Goal: Task Accomplishment & Management: Use online tool/utility

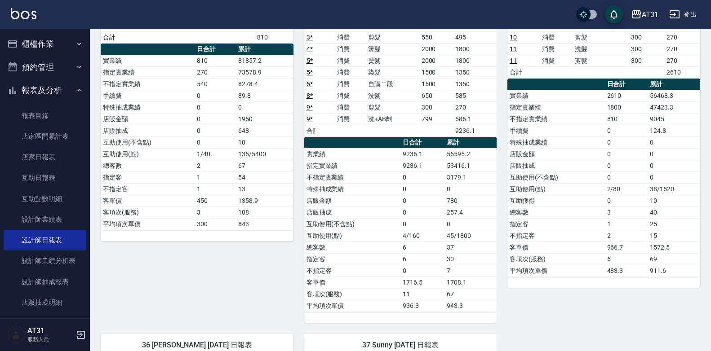
scroll to position [135, 0]
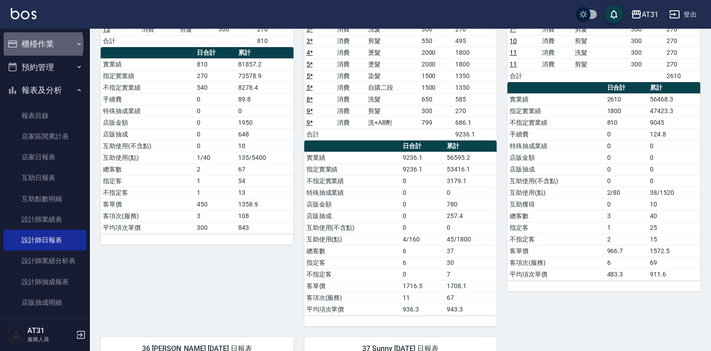
click at [27, 44] on button "櫃檯作業" at bounding box center [45, 43] width 83 height 23
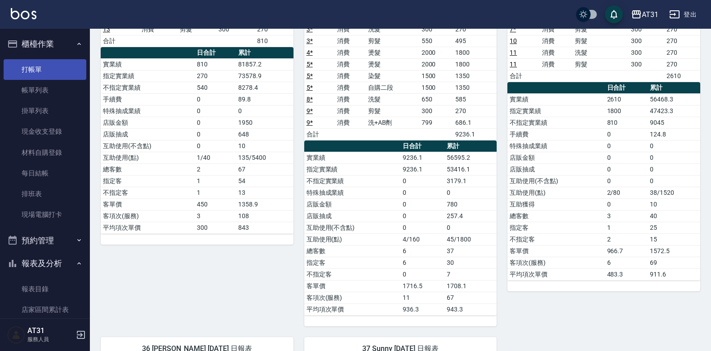
click at [41, 66] on link "打帳單" at bounding box center [45, 69] width 83 height 21
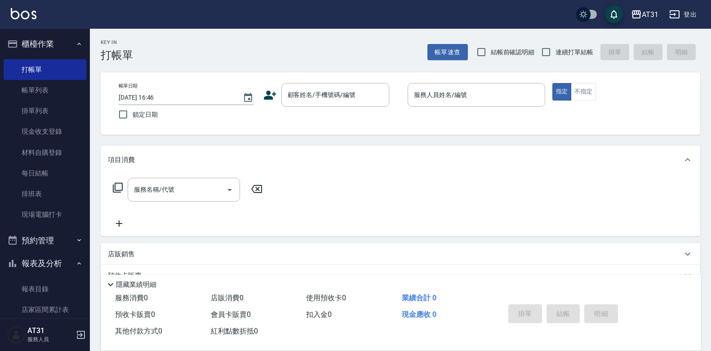
click at [557, 49] on span "連續打單結帳" at bounding box center [574, 52] width 38 height 9
click at [555, 49] on input "連續打單結帳" at bounding box center [545, 52] width 19 height 19
checkbox input "true"
click at [352, 97] on input "顧客姓名/手機號碼/編號" at bounding box center [328, 95] width 86 height 16
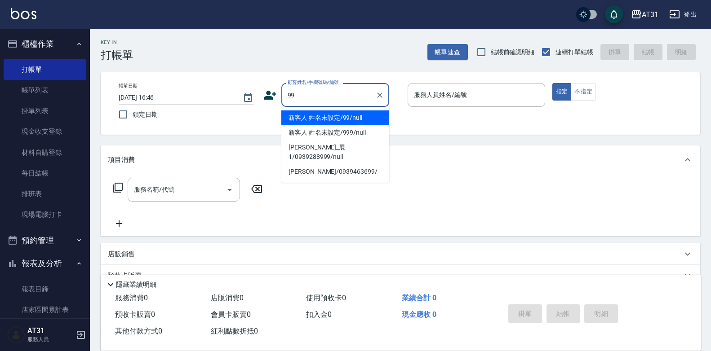
type input "新客人 姓名未設定/99/null"
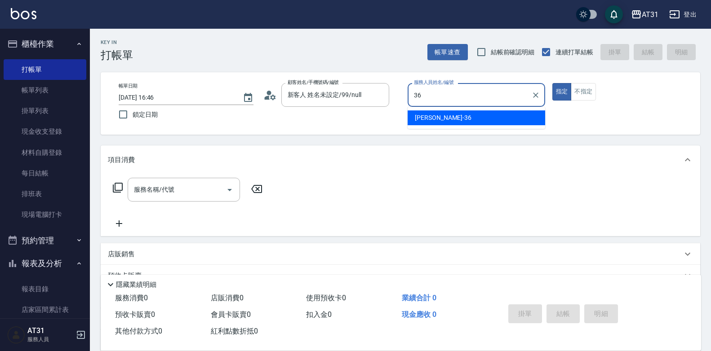
drag, startPoint x: 487, startPoint y: 122, endPoint x: 547, endPoint y: 97, distance: 64.9
click at [486, 122] on div "Rita -36" at bounding box center [475, 118] width 137 height 15
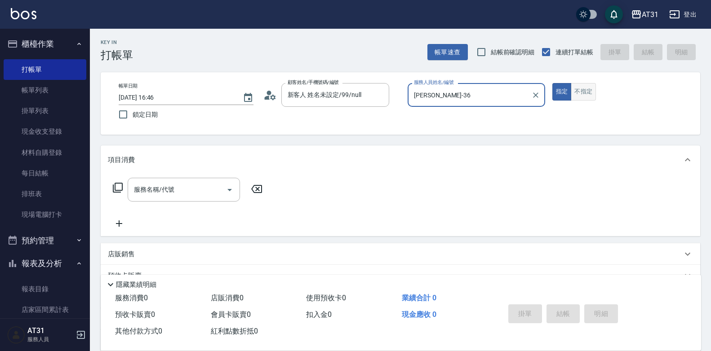
type input "Rita-36"
click at [585, 92] on button "不指定" at bounding box center [583, 92] width 25 height 18
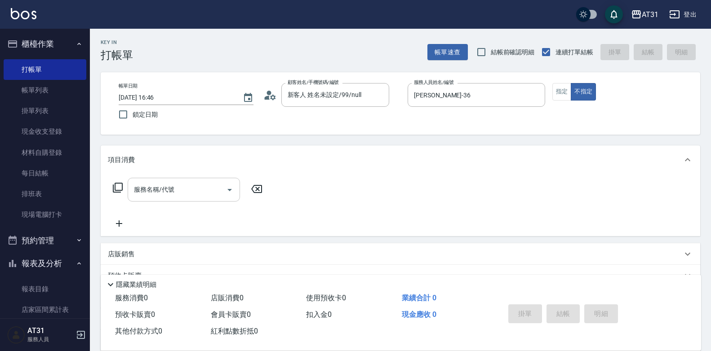
click at [216, 198] on div "服務名稱/代號" at bounding box center [184, 190] width 112 height 24
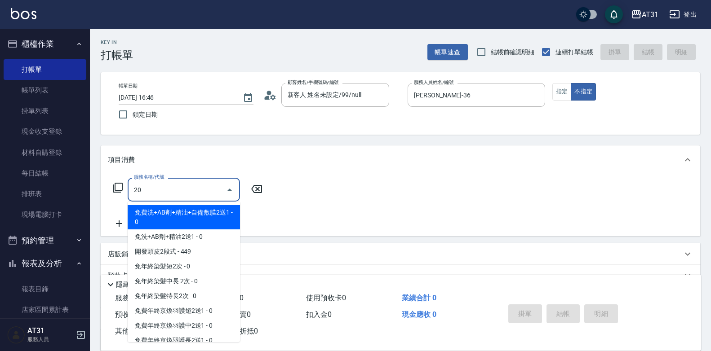
type input "201"
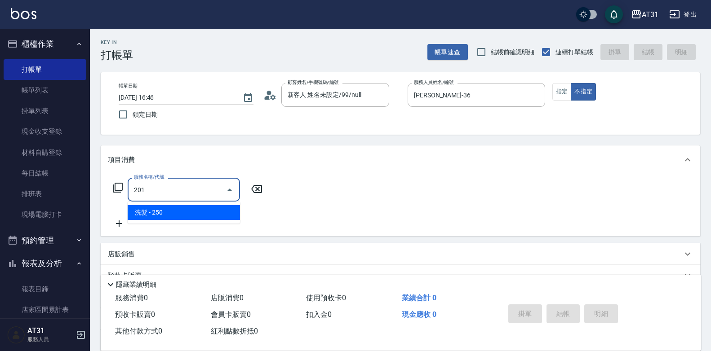
type input "20"
type input "洗髮(201)"
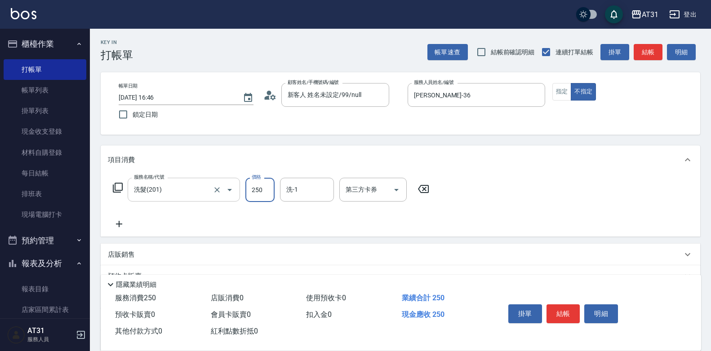
type input "0"
type input "450"
type input "40"
type input "450"
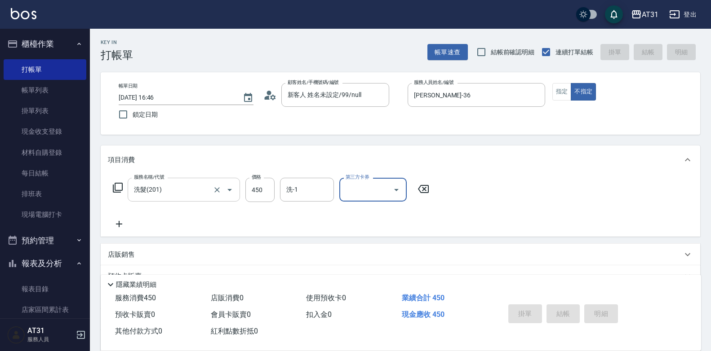
type input "0"
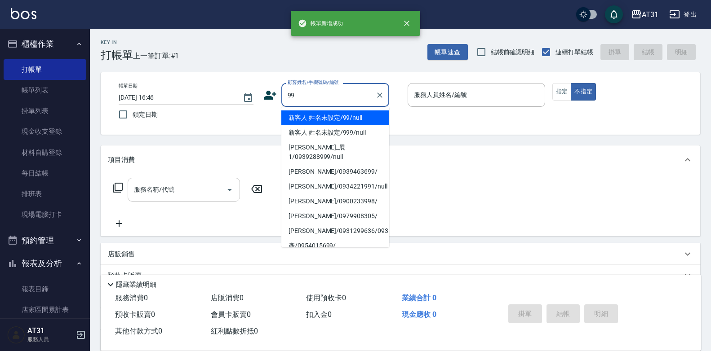
type input "新客人 姓名未設定/99/null"
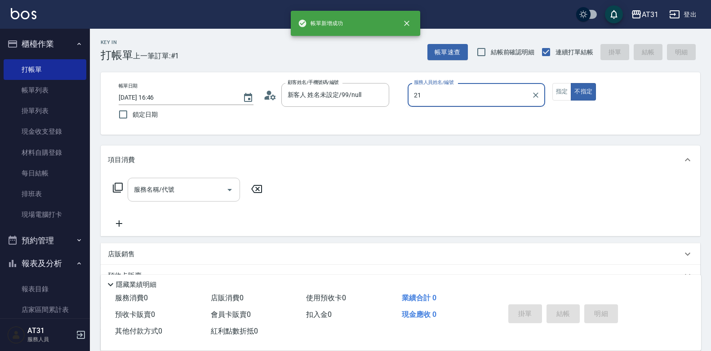
type input "湯湯-21"
type button "false"
click at [571, 89] on button "不指定" at bounding box center [583, 92] width 25 height 18
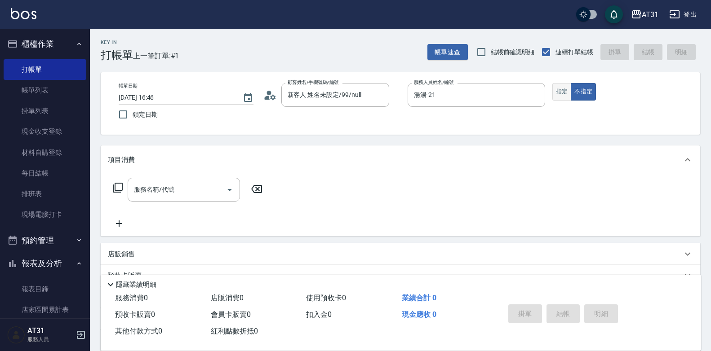
click at [567, 89] on button "指定" at bounding box center [561, 92] width 19 height 18
click at [217, 181] on div "服務名稱/代號" at bounding box center [184, 190] width 112 height 24
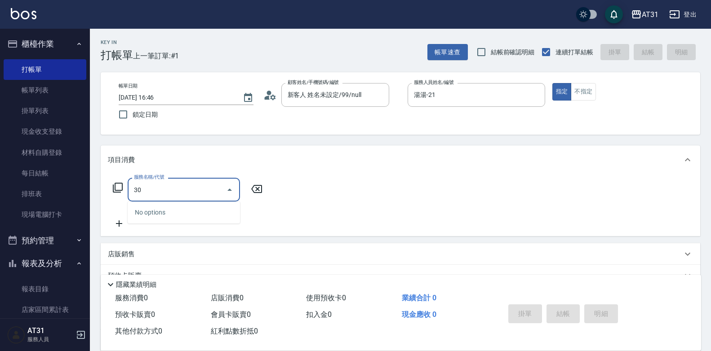
type input "301"
type input "160"
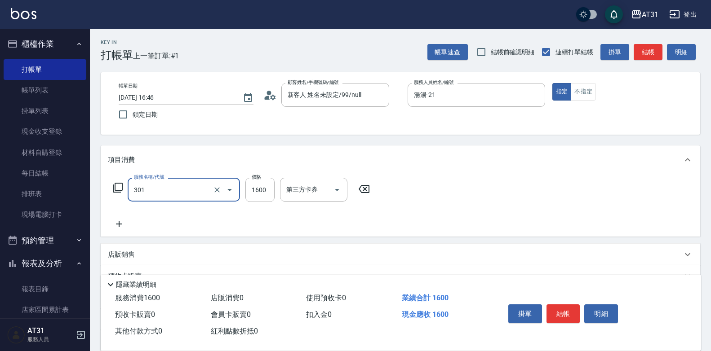
type input "燙髮(301)"
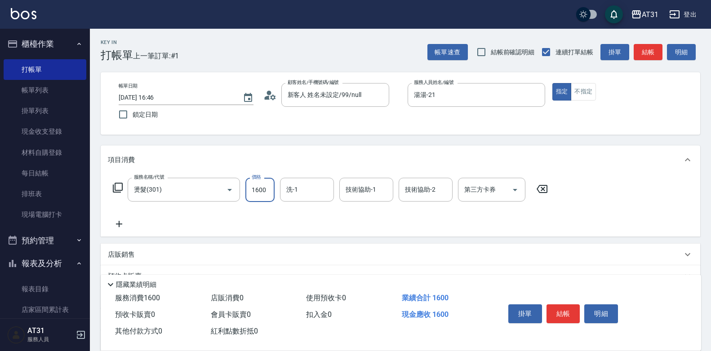
type input "0"
type input "200"
type input "2000"
type input "[PERSON_NAME]-49"
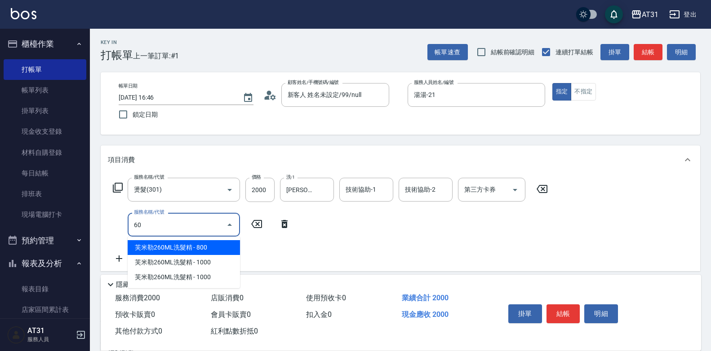
type input "609"
type input "310"
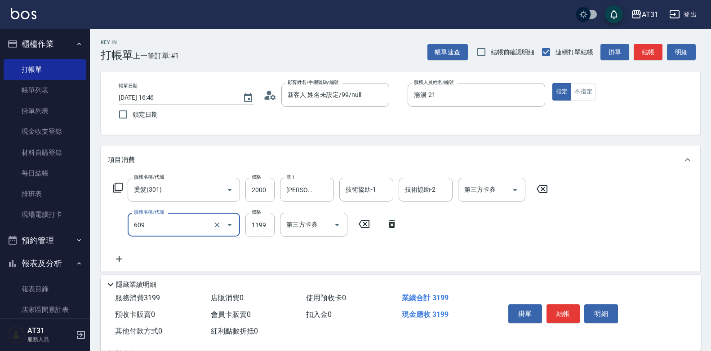
type input "自購三段(609)"
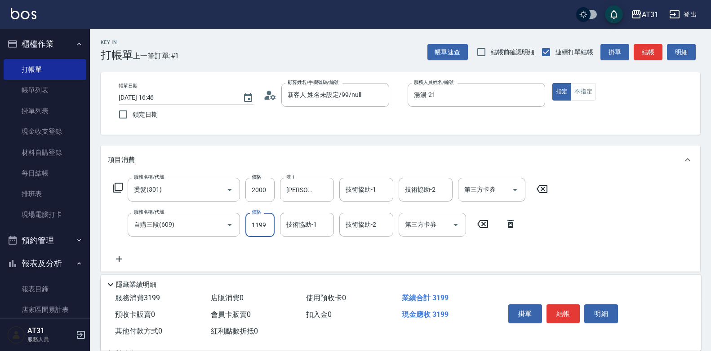
type input "200"
type input "18"
type input "210"
type input "1800"
type input "380"
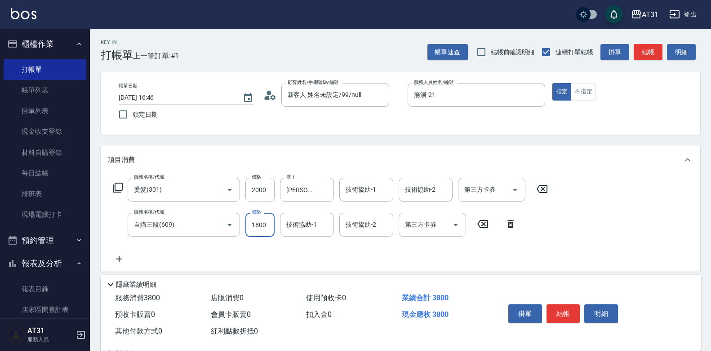
type input "1800"
type input "Lyan-45"
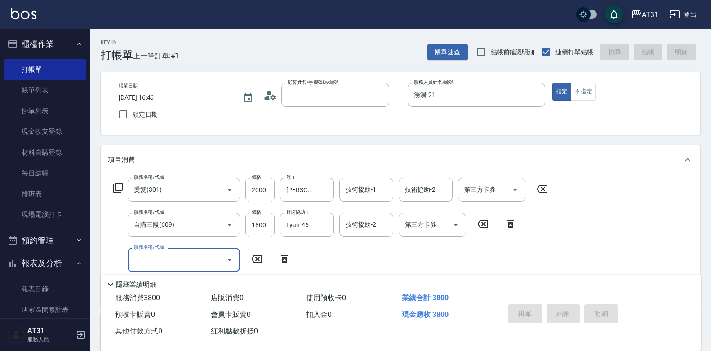
type input "0"
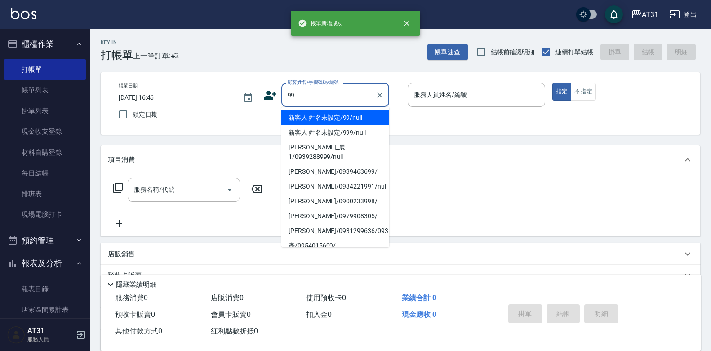
type input "新客人 姓名未設定/99/null"
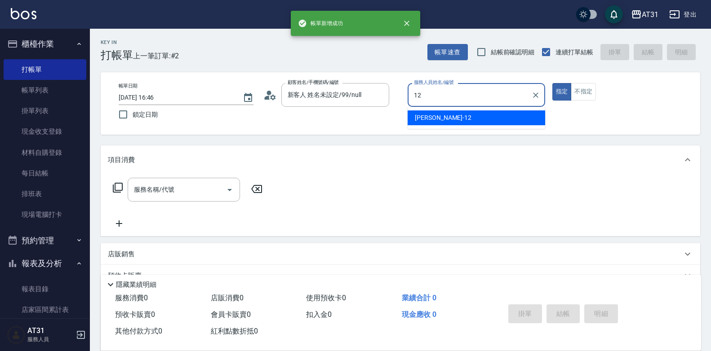
type input "Kathy-12"
type button "true"
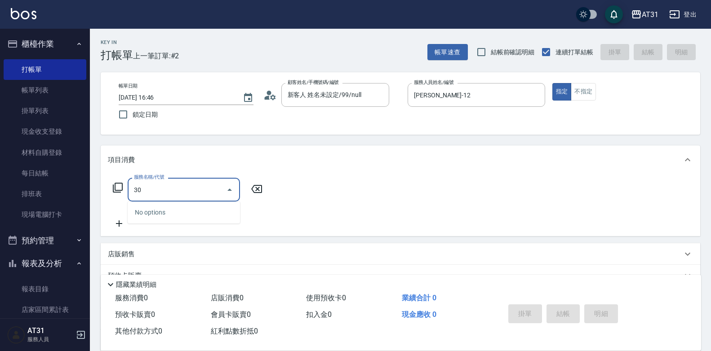
type input "301"
type input "160"
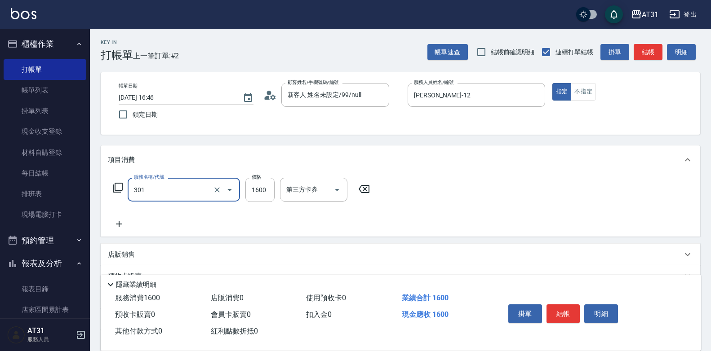
type input "燙髮(301)"
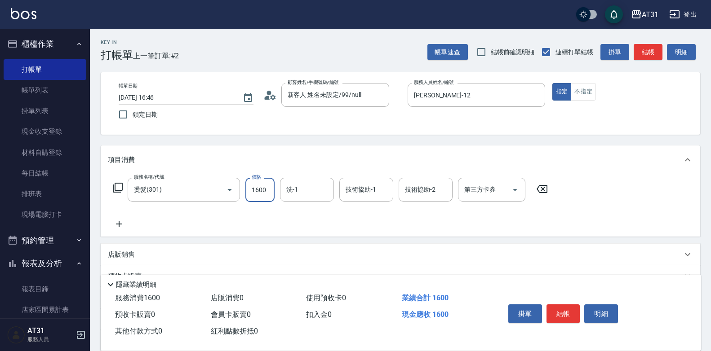
type input "0"
type input "17"
type input "10"
type input "170"
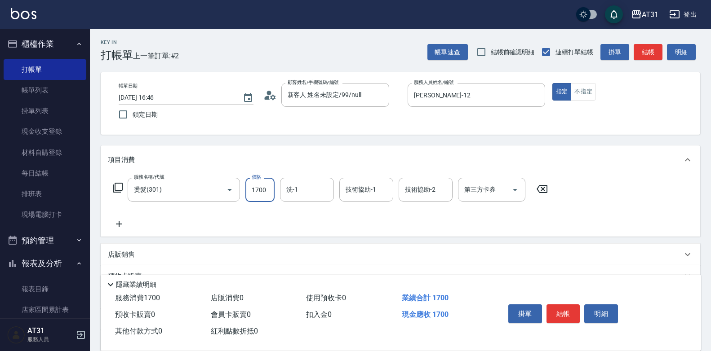
type input "1700"
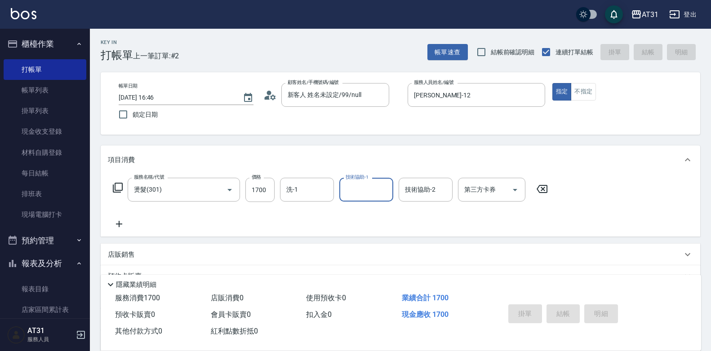
type input "0"
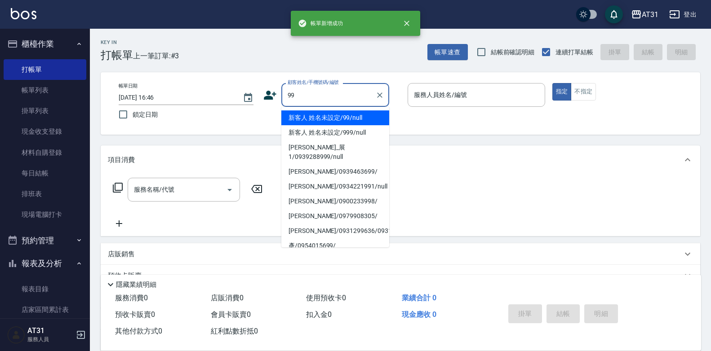
type input "新客人 姓名未設定/99/null"
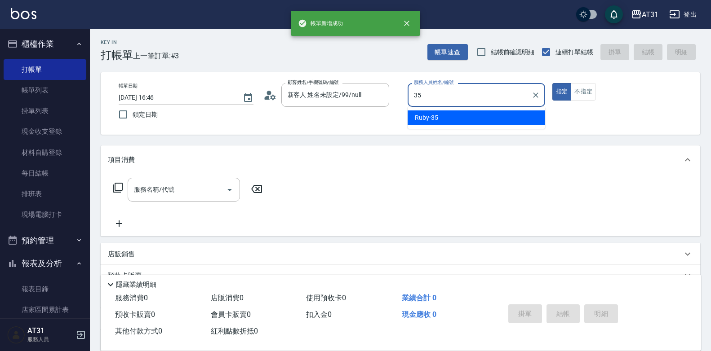
type input "Ruby-35"
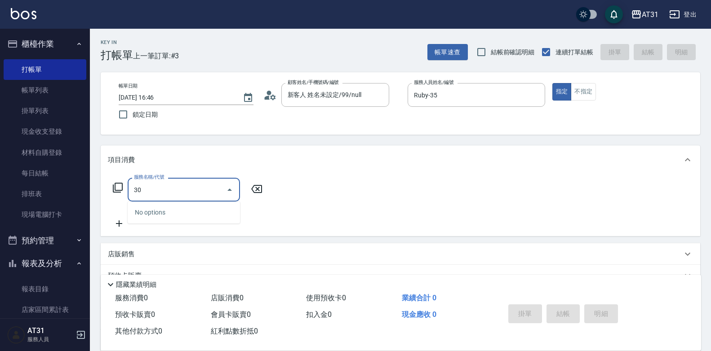
type input "301"
type input "160"
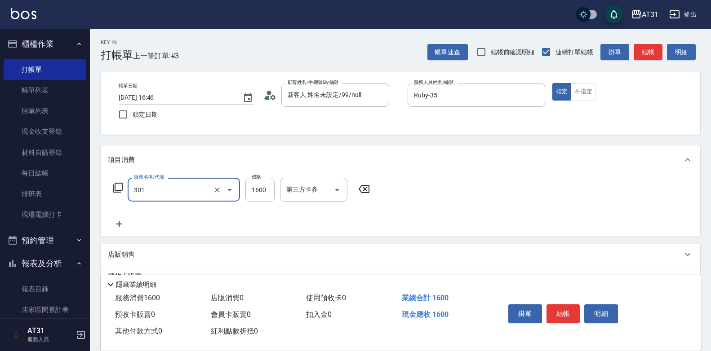
type input "燙髮(301)"
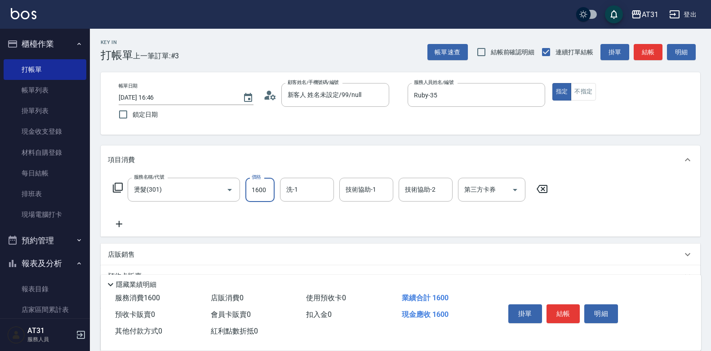
type input "0"
type input "219"
type input "20"
type input "2199"
type input "210"
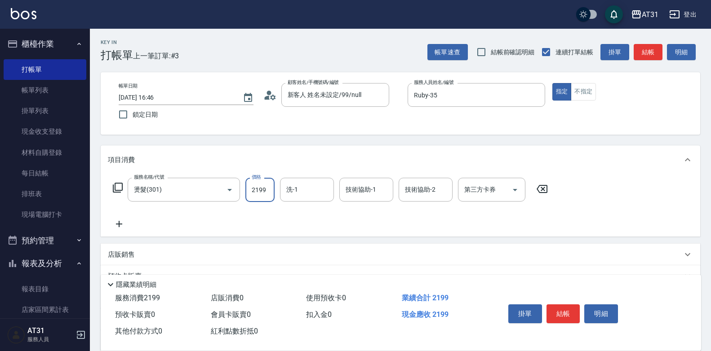
type input "2199"
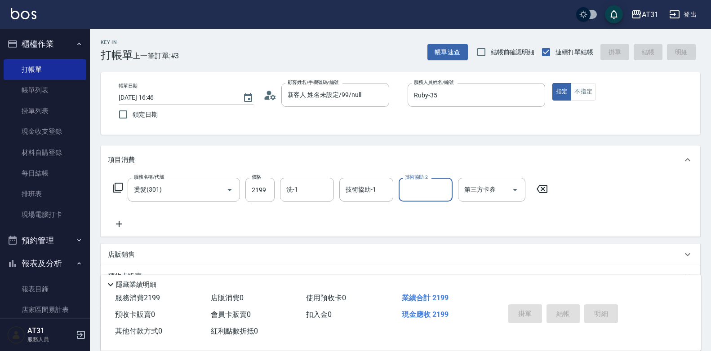
type input "0"
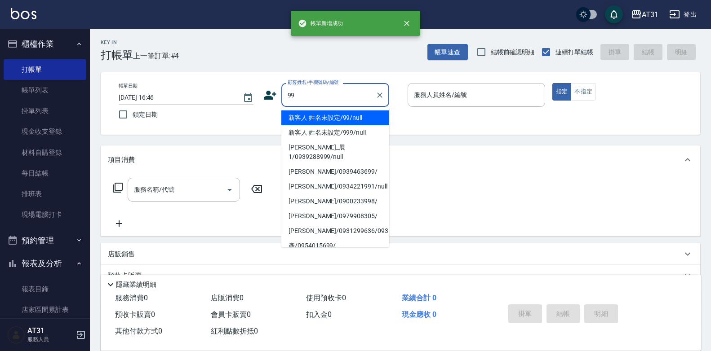
type input "新客人 姓名未設定/99/null"
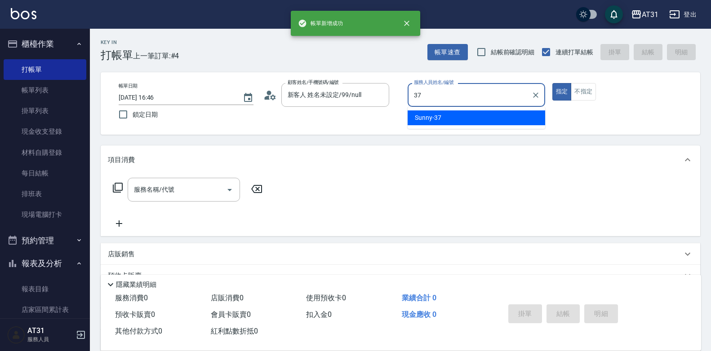
type input "Sunny-37"
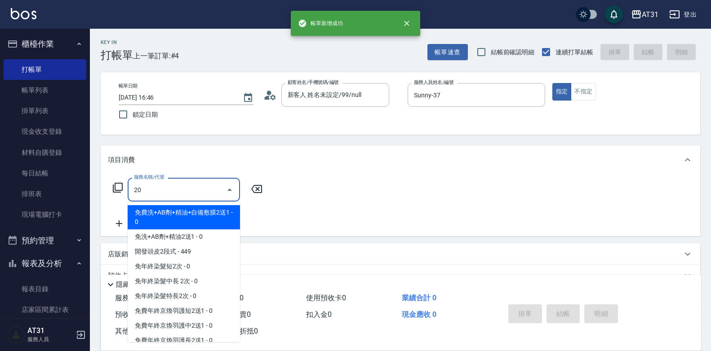
type input "201"
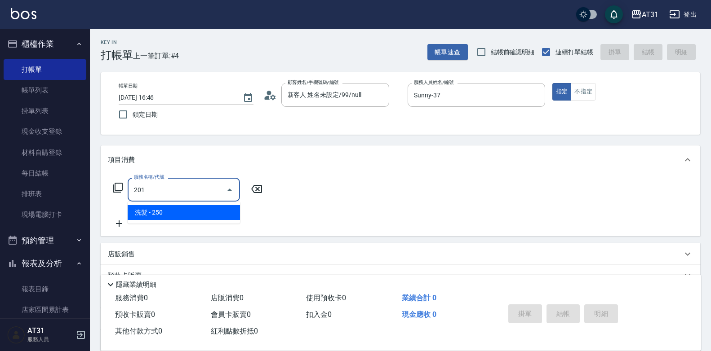
type input "20"
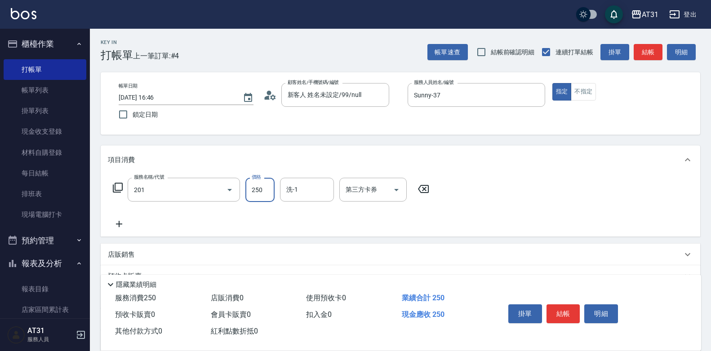
type input "洗髮(201)"
type input "0"
type input "50"
type input "500"
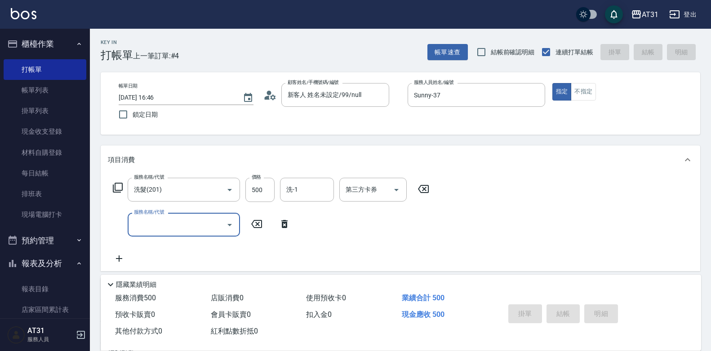
type input "0"
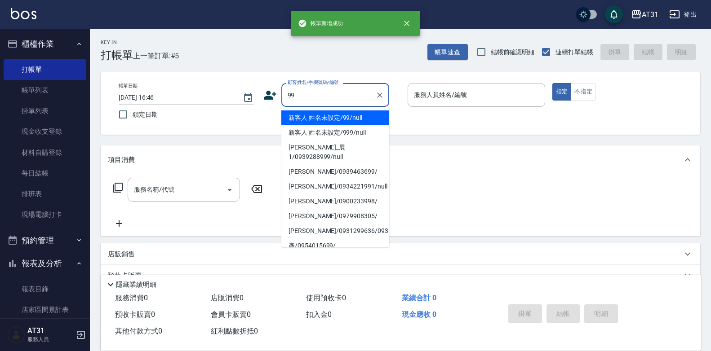
type input "新客人 姓名未設定/99/null"
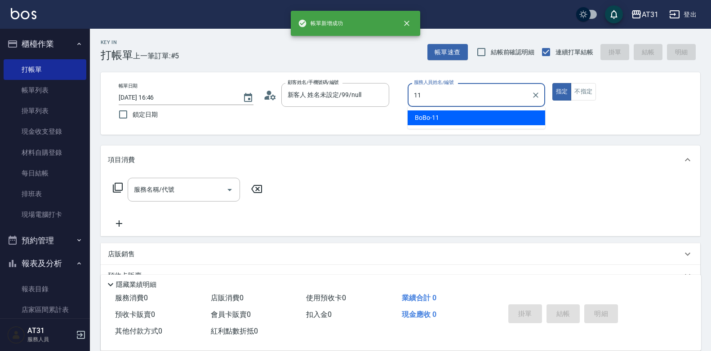
type input "BoBo-11"
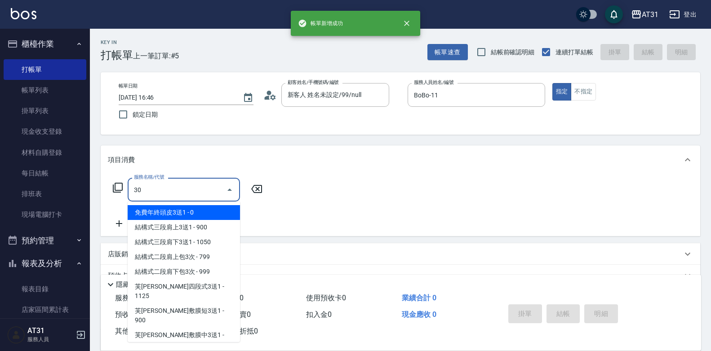
type input "301"
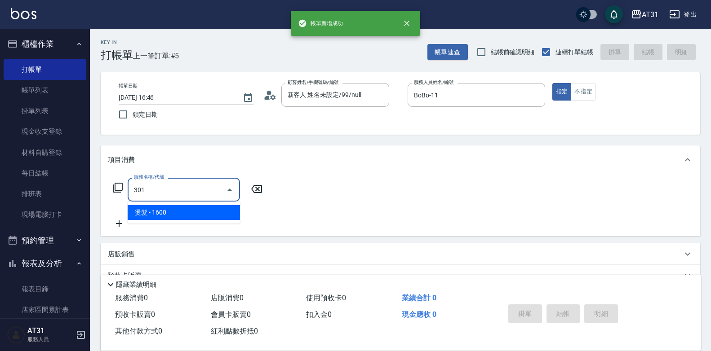
type input "160"
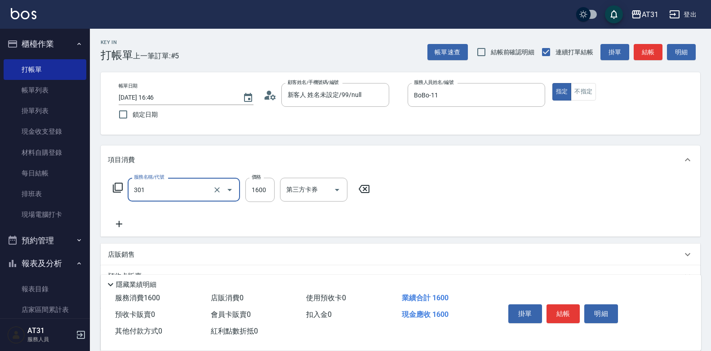
type input "燙髮(301)"
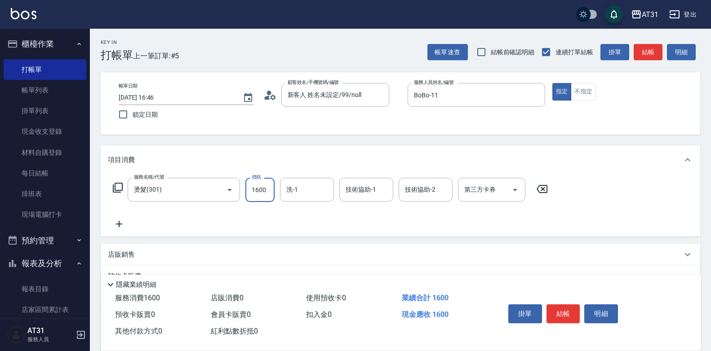
type input "1"
type input "0"
type input "12"
type input "10"
type input "120"
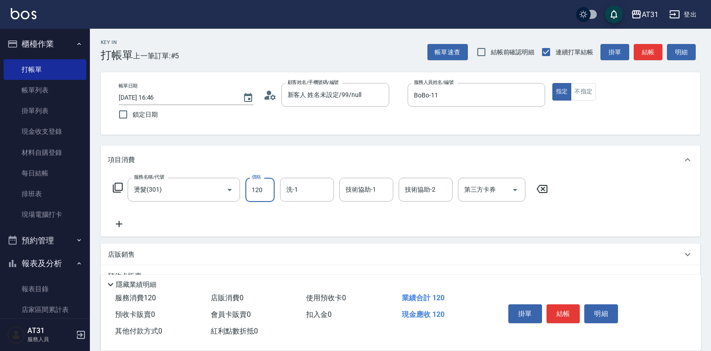
type input "120"
type input "1200"
type input "[PERSON_NAME]-49"
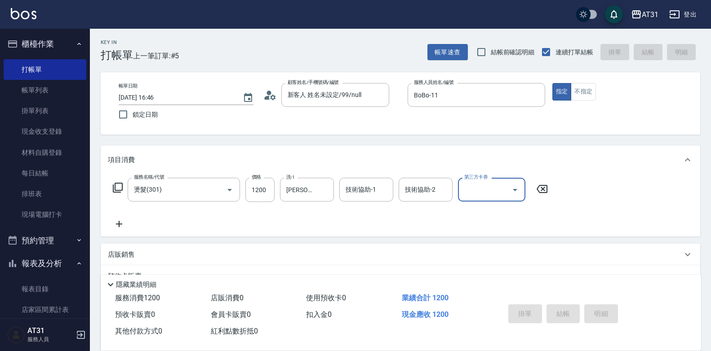
type input "2025/09/20 16:47"
type input "0"
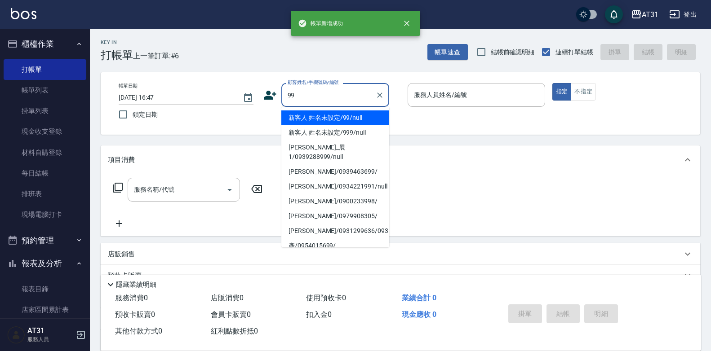
type input "新客人 姓名未設定/99/null"
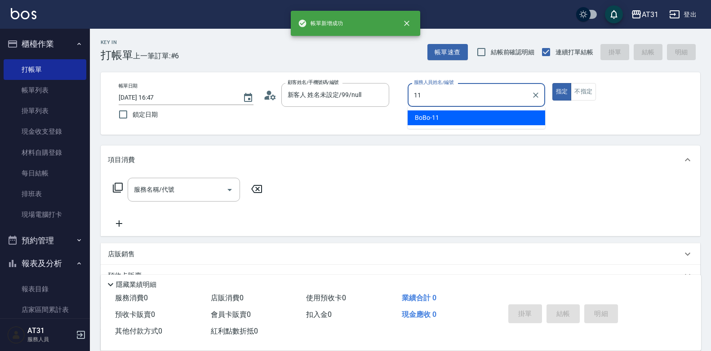
type input "BoBo-11"
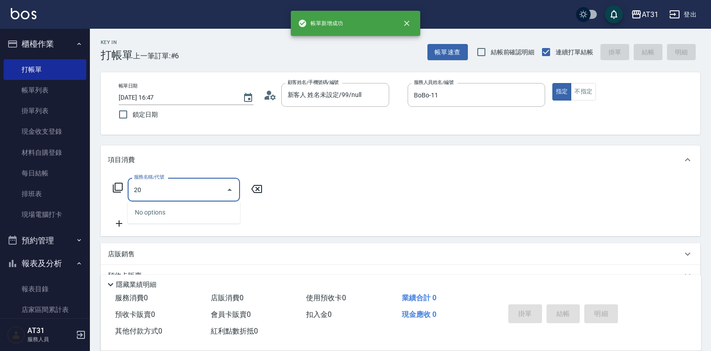
type input "201"
type input "20"
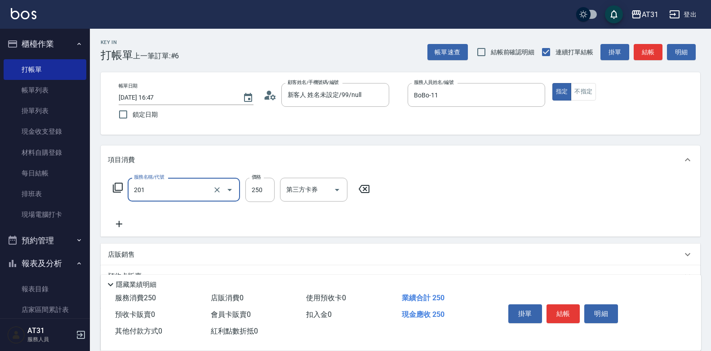
type input "洗髮(201)"
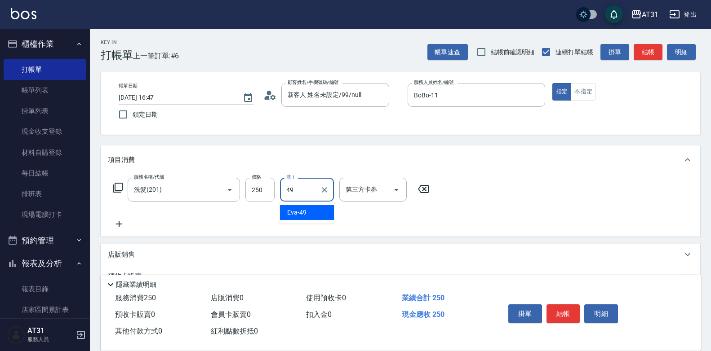
type input "[PERSON_NAME]-49"
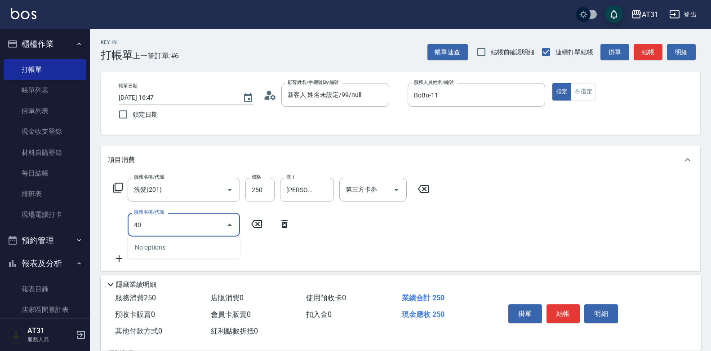
type input "401"
type input "50"
type input "剪髮(401)"
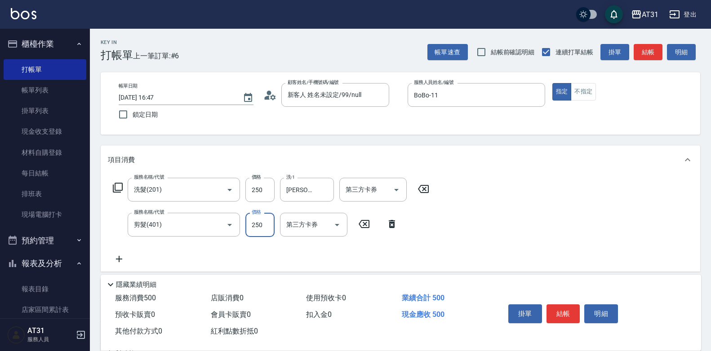
type input "20"
type input "450"
type input "70"
type input "450"
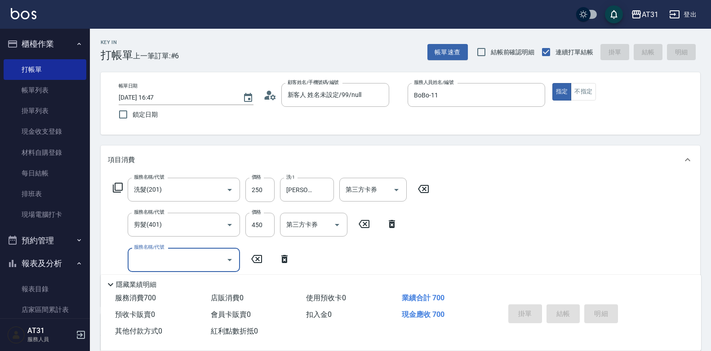
type input "0"
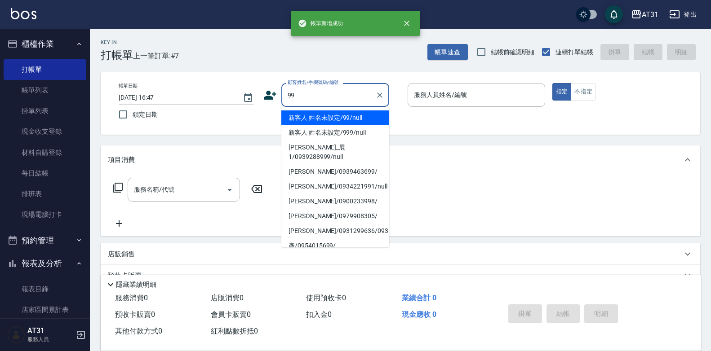
type input "新客人 姓名未設定/99/null"
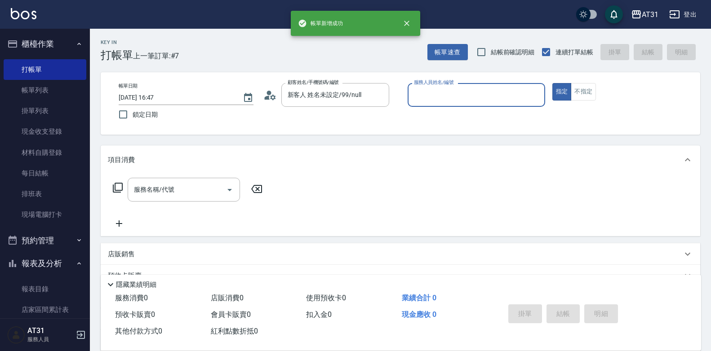
type input "3"
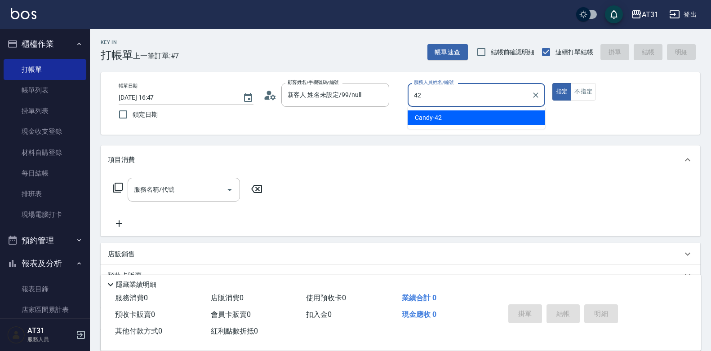
type input "Candy-42"
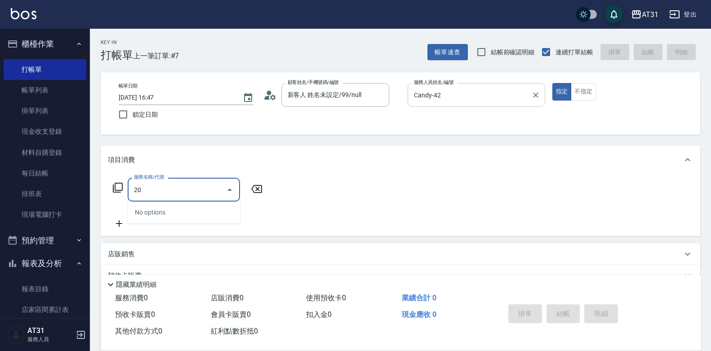
type input "201"
type input "20"
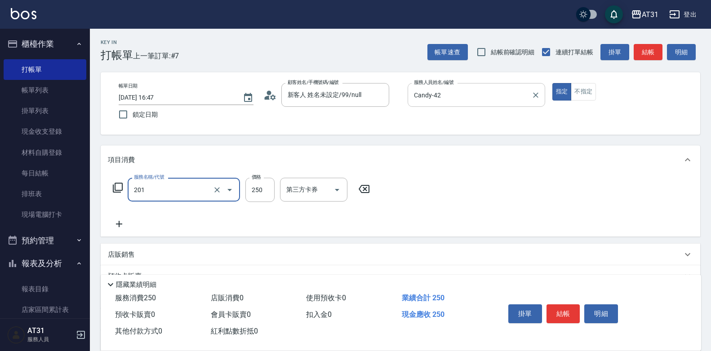
type input "洗髮(201)"
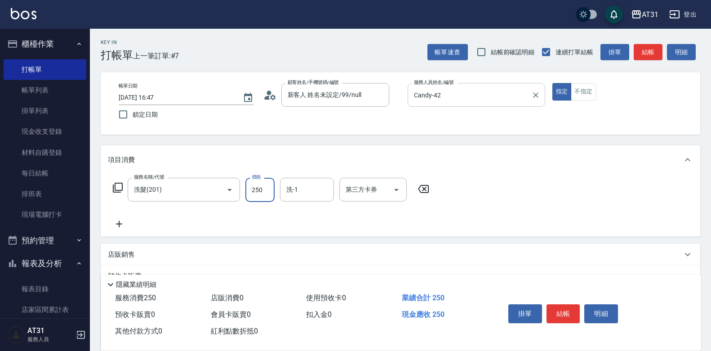
type input "0"
type input "40"
type input "400"
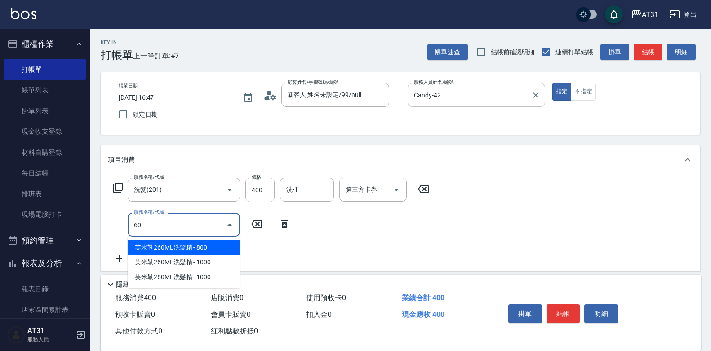
type input "609"
type input "150"
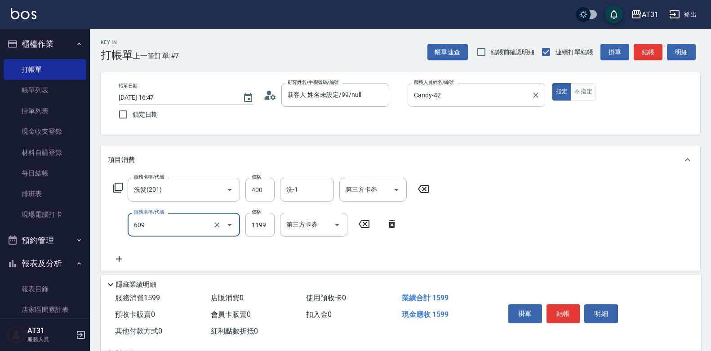
type input "自購三段(609)"
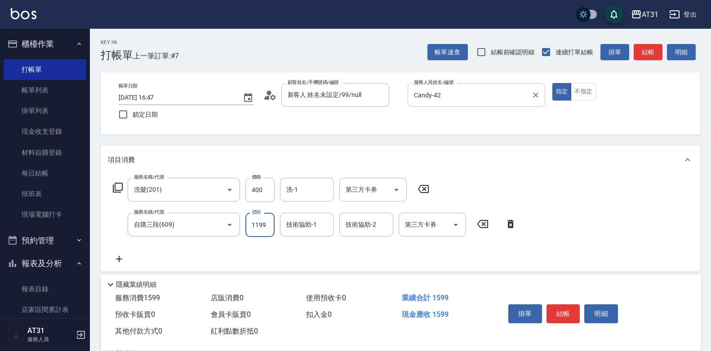
type input "40"
type input "30"
type input "70"
type input "300"
type input "340"
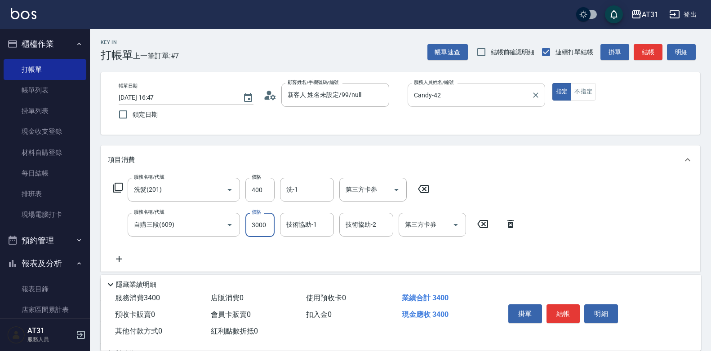
type input "3000"
type input "[PERSON_NAME]-46"
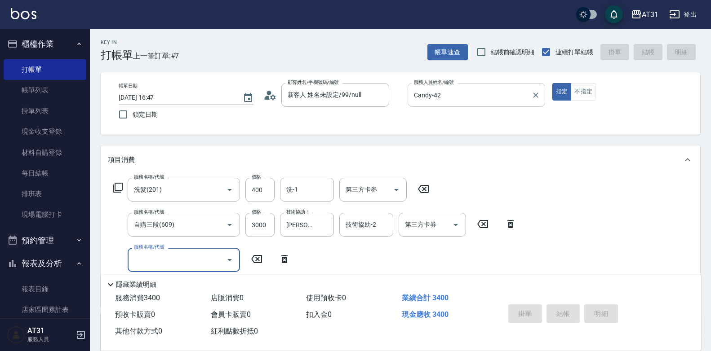
type input "0"
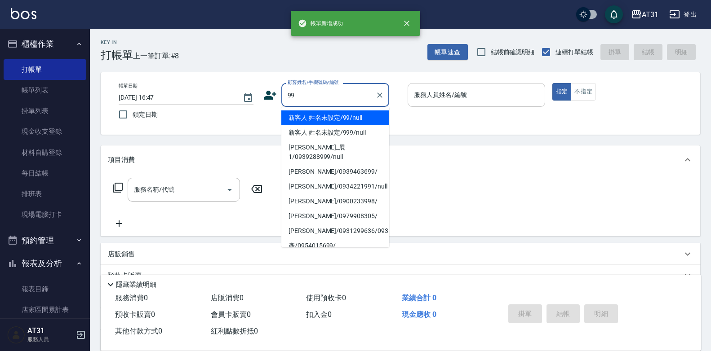
type input "新客人 姓名未設定/99/null"
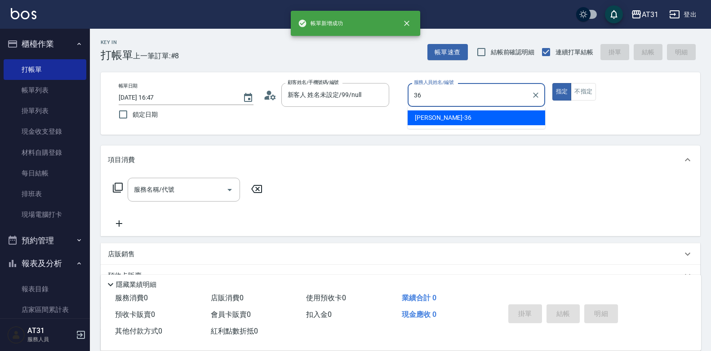
type input "Rita-36"
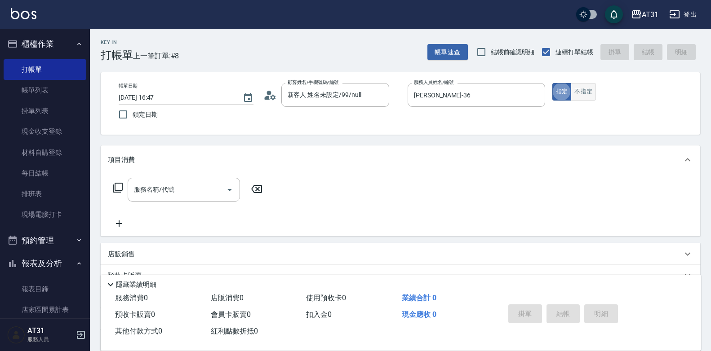
click at [580, 89] on button "不指定" at bounding box center [583, 92] width 25 height 18
click at [155, 194] on input "服務名稱/代號" at bounding box center [177, 190] width 91 height 16
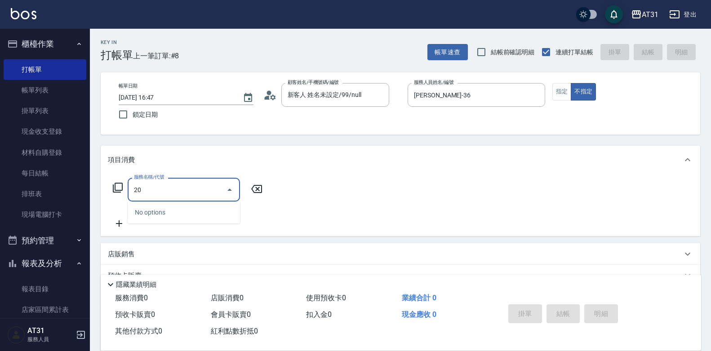
type input "201"
type input "20"
type input "洗髮(201)"
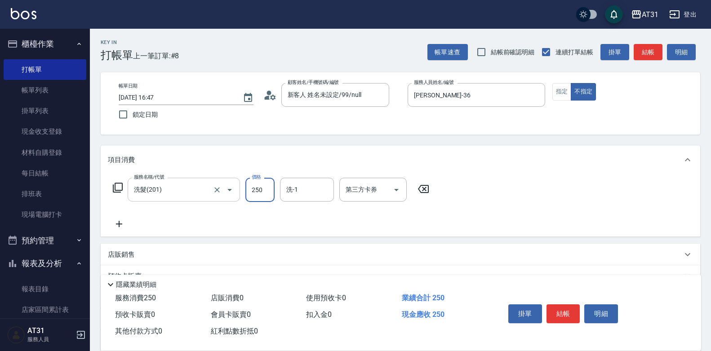
type input "0"
type input "30"
type input "300"
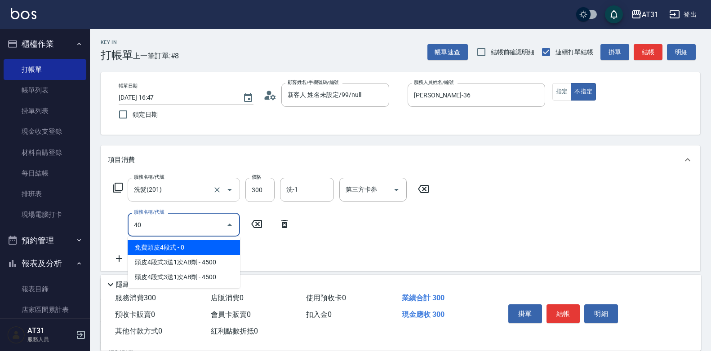
type input "401"
type input "50"
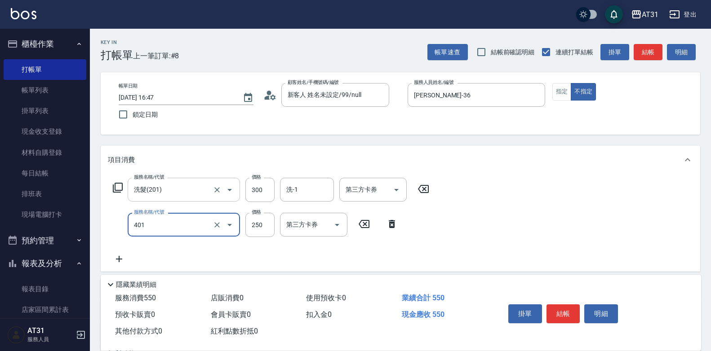
type input "剪髮(401)"
type input "30"
type input "60"
type input "300"
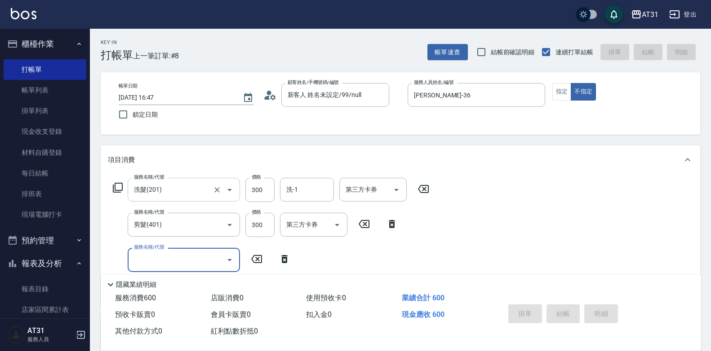
type input "0"
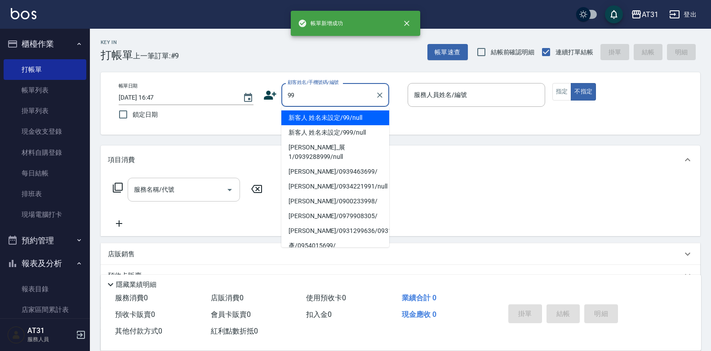
type input "新客人 姓名未設定/99/null"
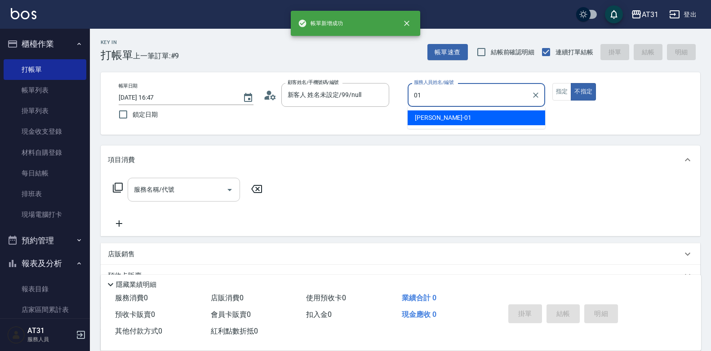
type input "Andy-01"
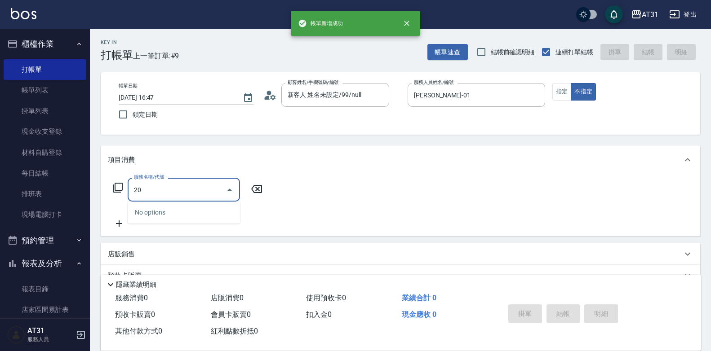
type input "201"
type input "20"
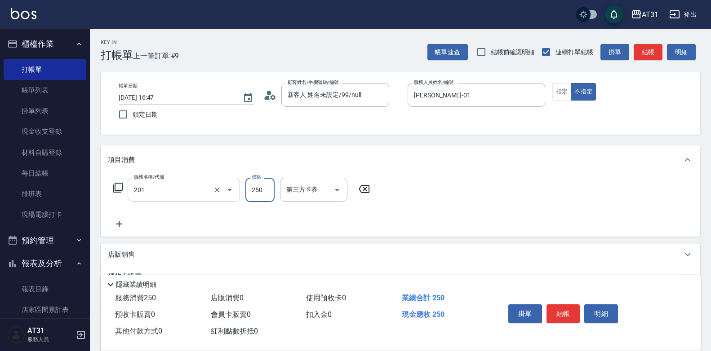
type input "洗髮(201)"
type input "0"
type input "30"
type input "300"
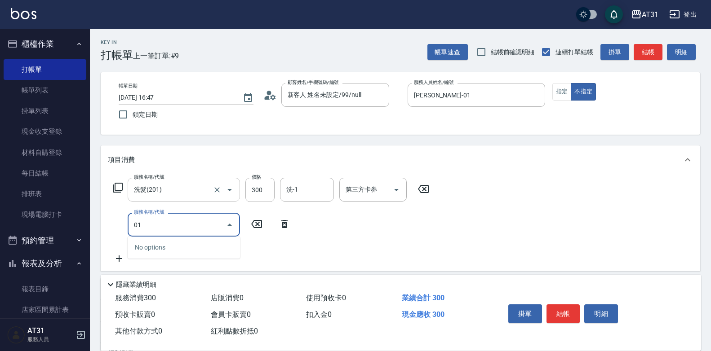
type input "0"
type input "401"
type input "50"
type input "剪髮(401)"
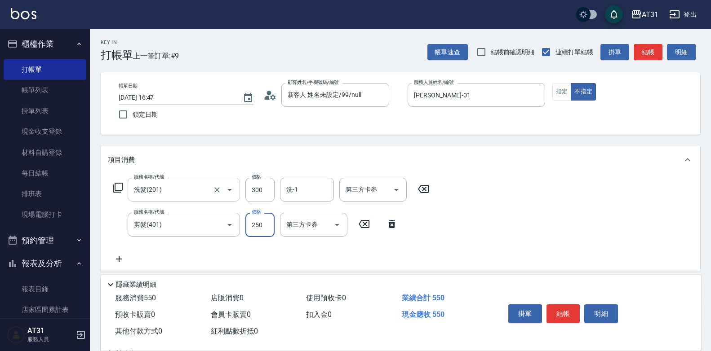
type input "30"
type input "60"
type input "300"
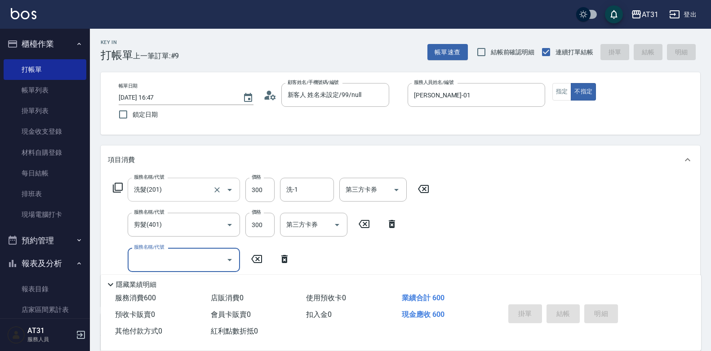
type input "0"
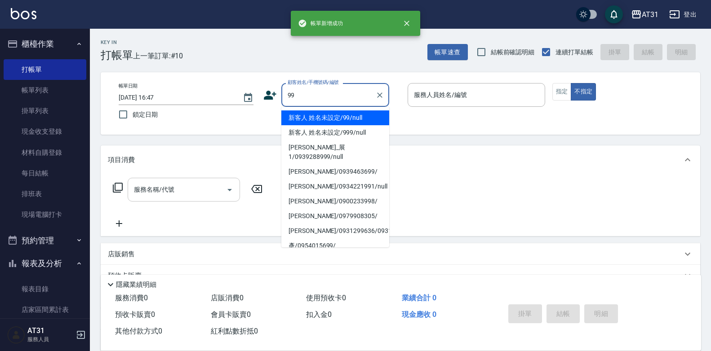
type input "新客人 姓名未設定/99/null"
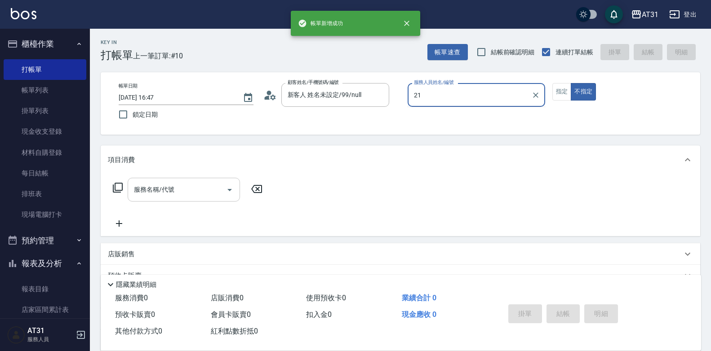
type input "湯湯-21"
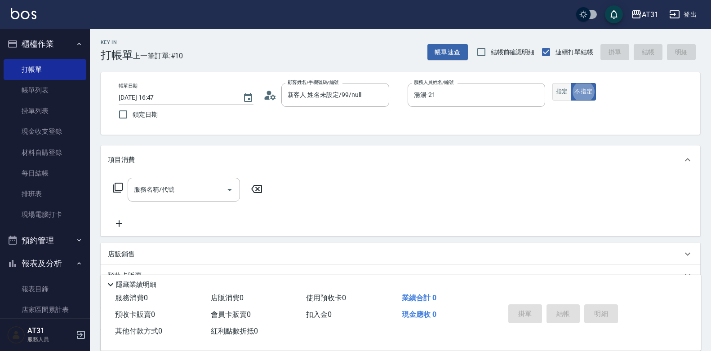
click at [557, 88] on button "指定" at bounding box center [561, 92] width 19 height 18
click at [164, 196] on input "服務名稱/代號" at bounding box center [177, 190] width 91 height 16
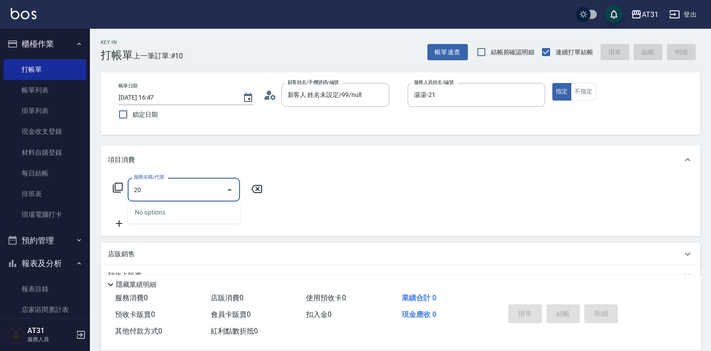
type input "201"
type input "20"
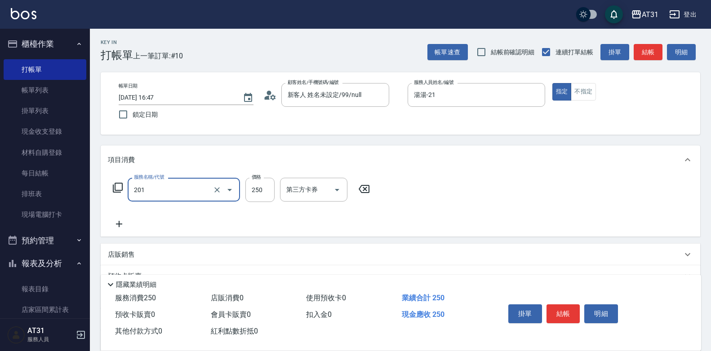
type input "洗髮(201)"
type input "0"
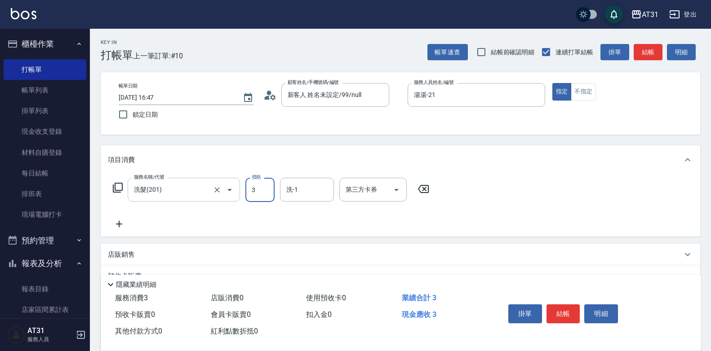
type input "30"
type input "300"
type input "Lyan-45"
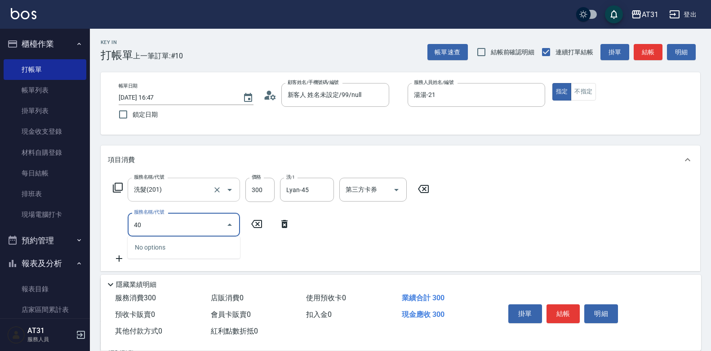
type input "401"
type input "50"
type input "剪髮(401)"
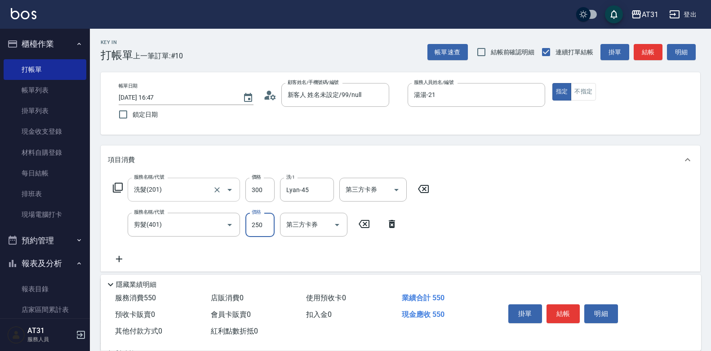
type input "30"
type input "60"
type input "300"
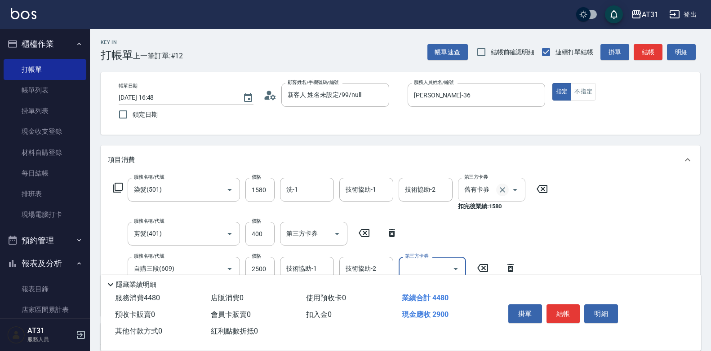
click at [503, 192] on icon "Clear" at bounding box center [502, 190] width 9 height 9
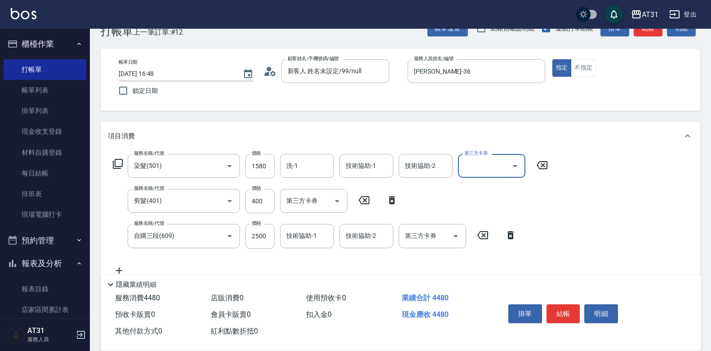
scroll to position [45, 0]
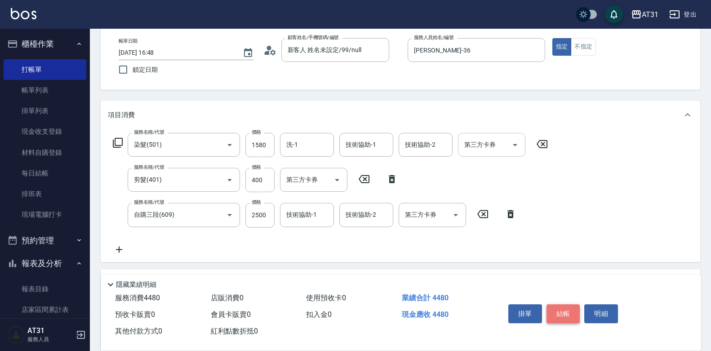
click at [559, 312] on button "結帳" at bounding box center [563, 314] width 34 height 19
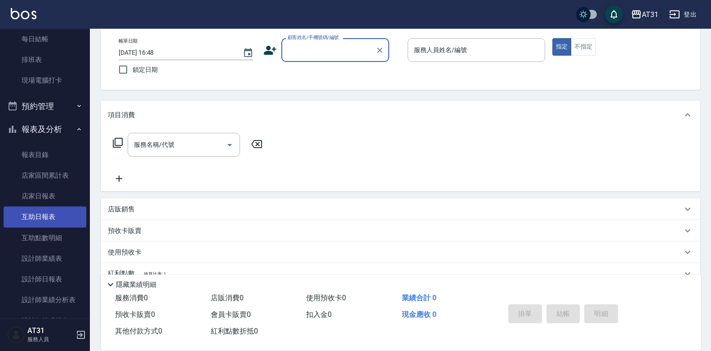
scroll to position [135, 0]
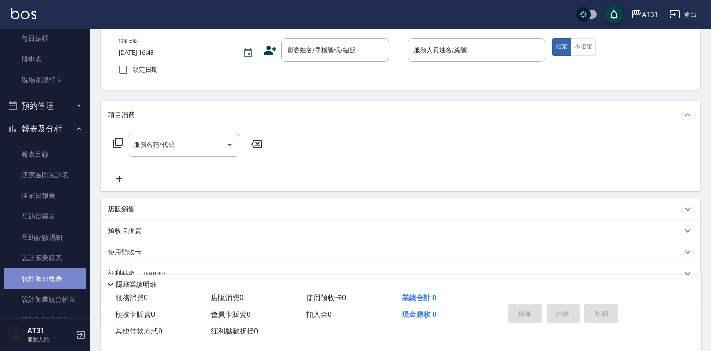
click at [66, 270] on link "設計師日報表" at bounding box center [45, 279] width 83 height 21
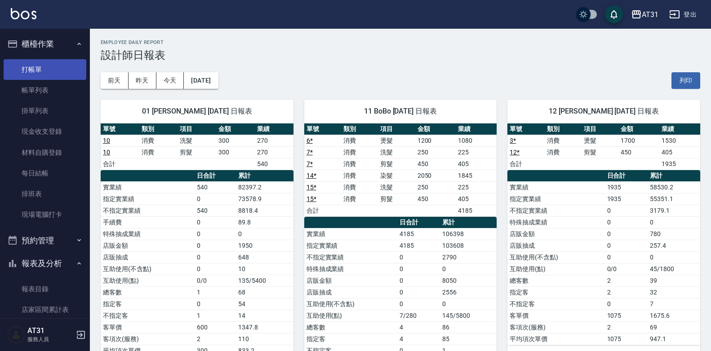
click at [48, 72] on link "打帳單" at bounding box center [45, 69] width 83 height 21
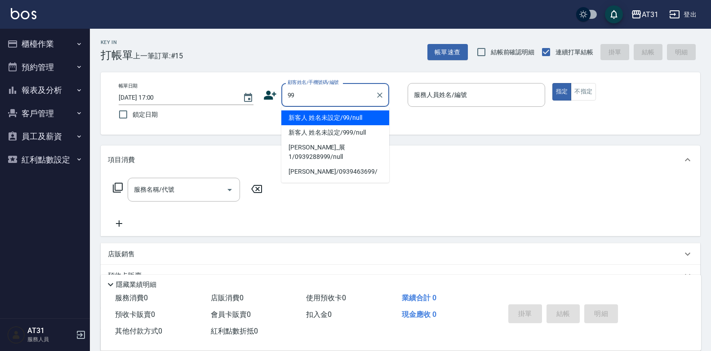
type input "新客人 姓名未設定/99/null"
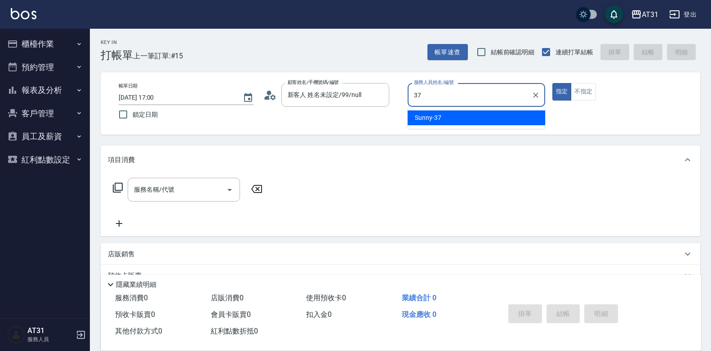
type input "Sunny-37"
type button "true"
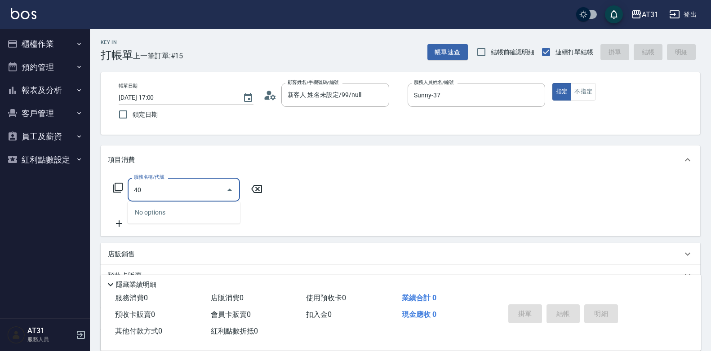
type input "401"
type input "20"
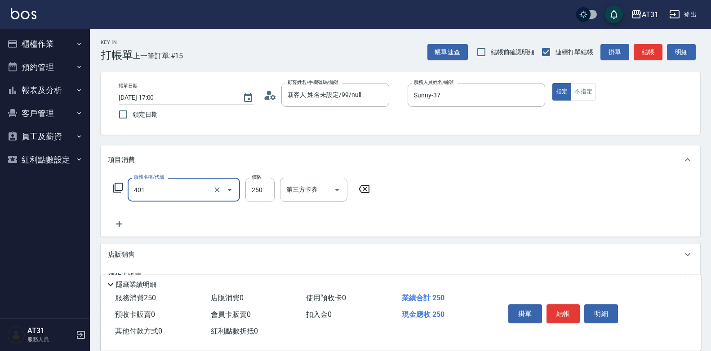
type input "剪髮(401)"
type input "0"
type input "30"
type input "300"
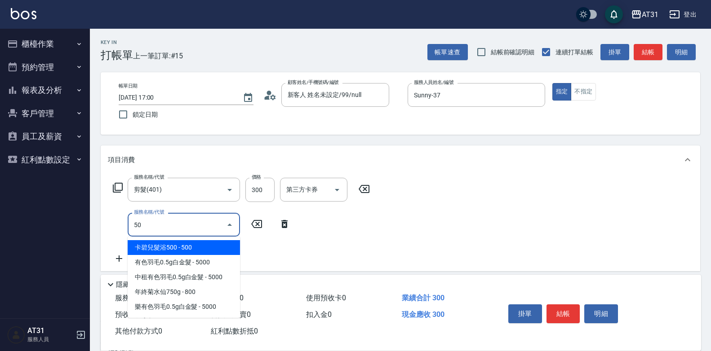
type input "501"
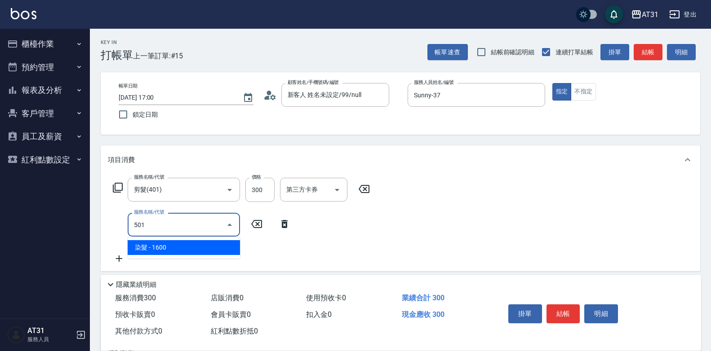
type input "190"
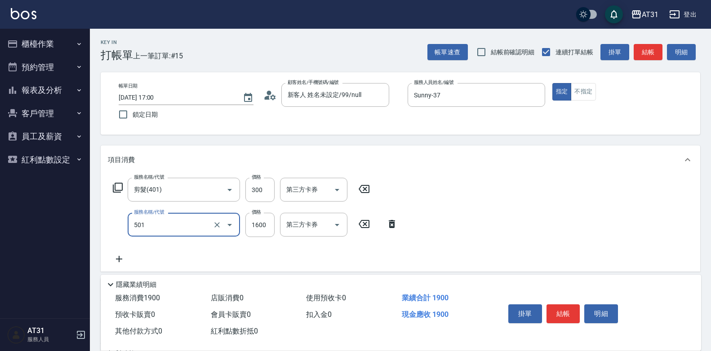
type input "染髮(501)"
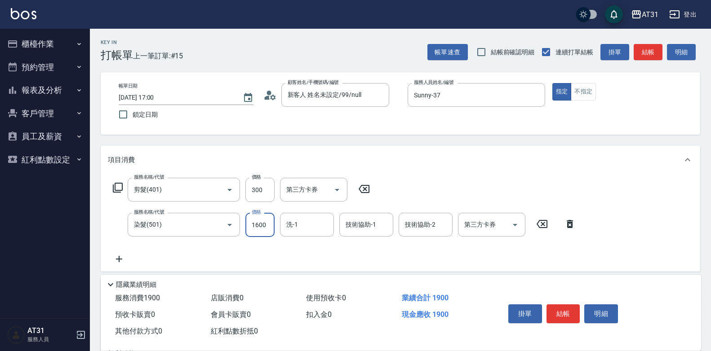
type input "30"
type input "15"
type input "40"
type input "150"
type input "180"
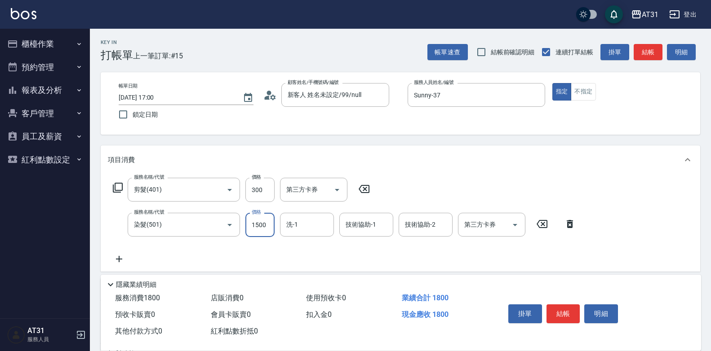
type input "1500"
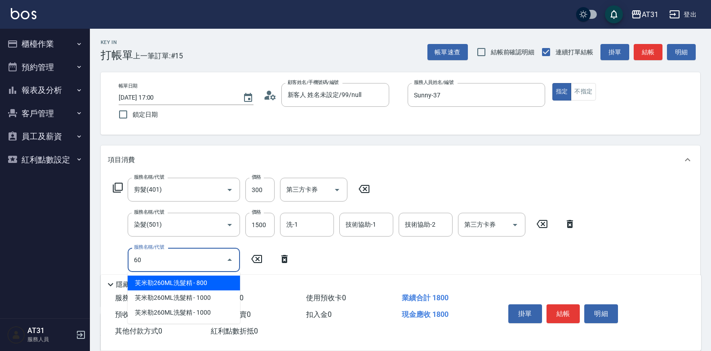
type input "601"
type input "210"
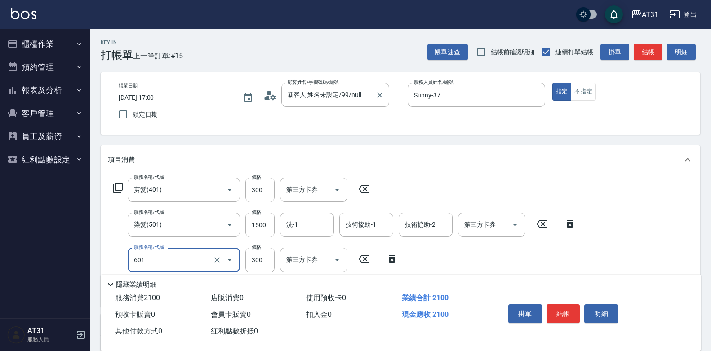
type input "自備護髮(601)"
type input "180"
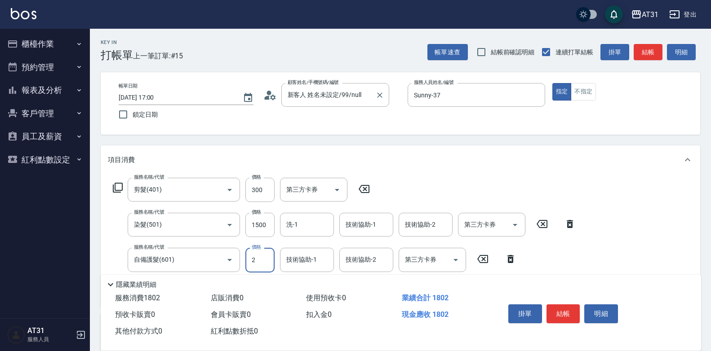
type input "20"
type input "200"
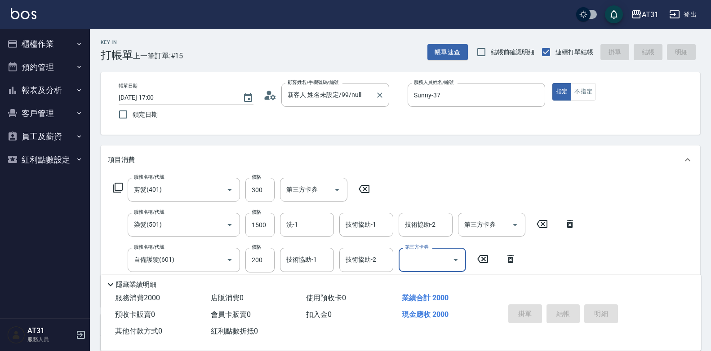
type input "0"
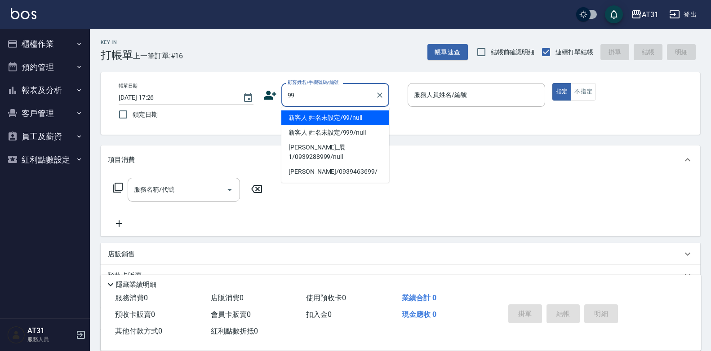
type input "新客人 姓名未設定/99/null"
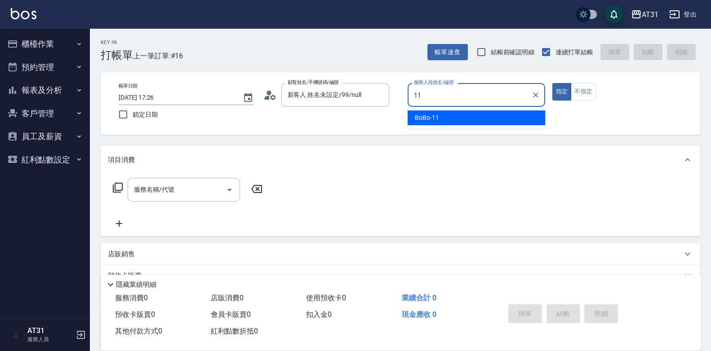
type input "BoBo-11"
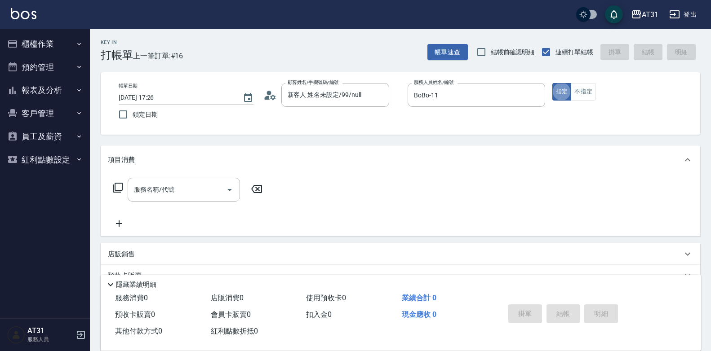
type button "true"
type input "201"
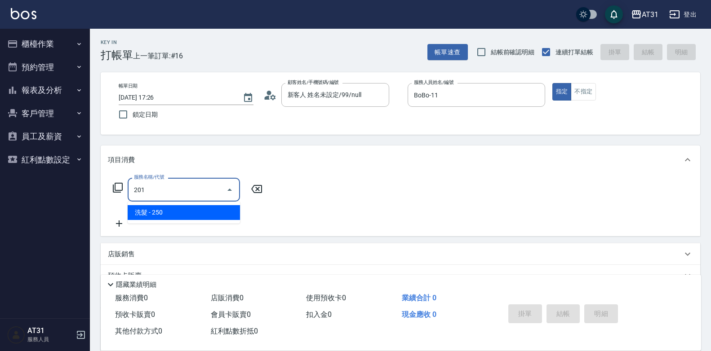
type input "20"
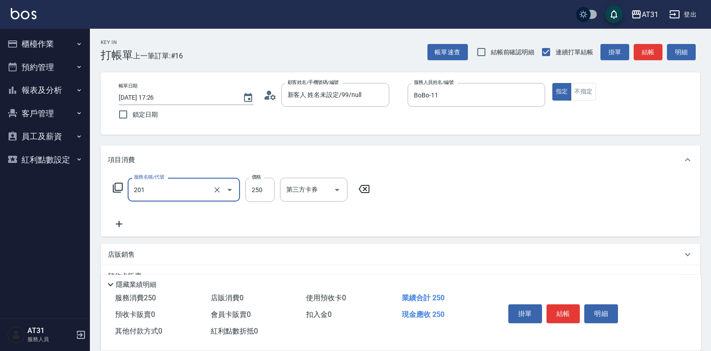
type input "洗髮(201)"
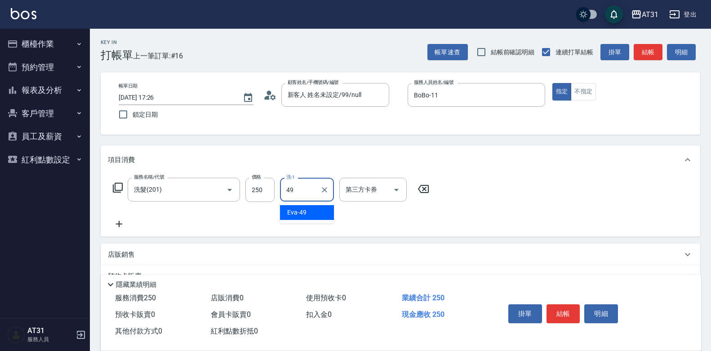
type input "[PERSON_NAME]-49"
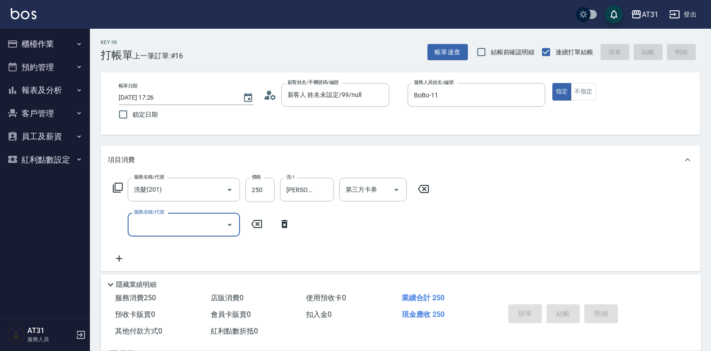
type input "0"
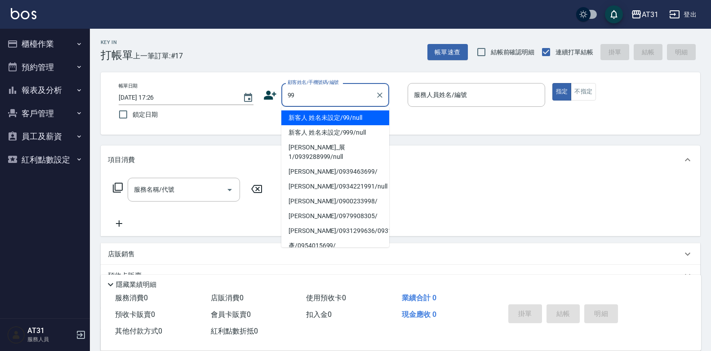
type input "新客人 姓名未設定/99/null"
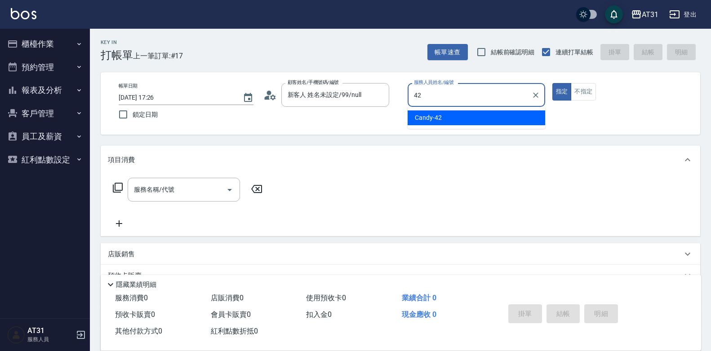
type input "Candy-42"
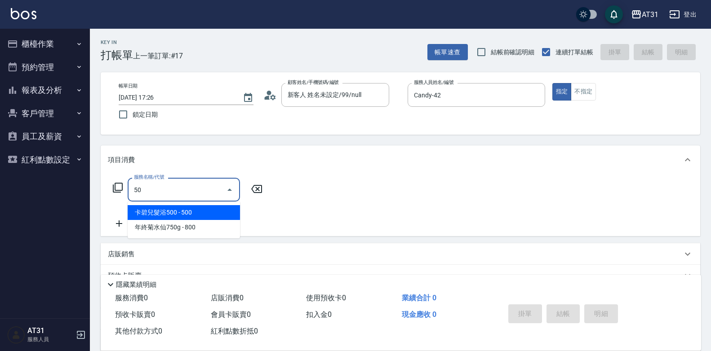
type input "501"
type input "160"
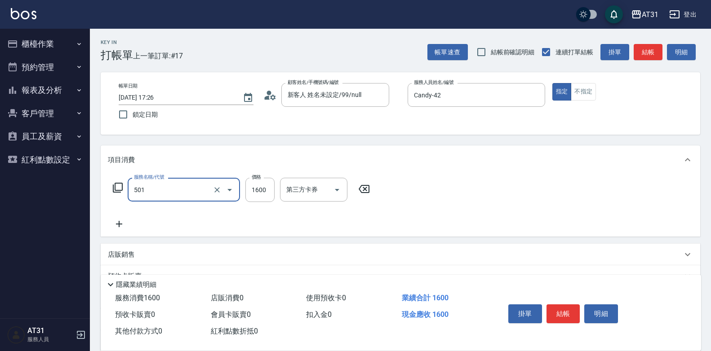
type input "染髮(501)"
type input "0"
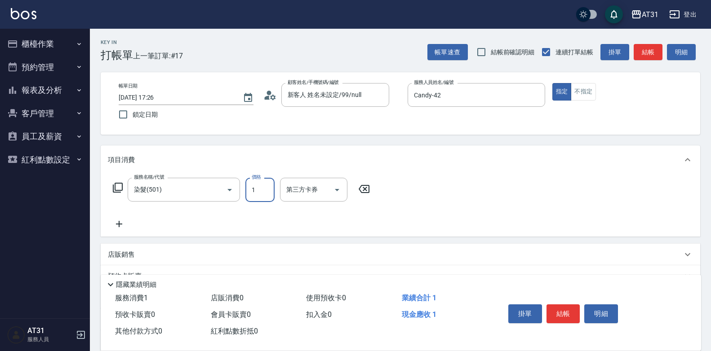
type input "14"
type input "10"
type input "148"
type input "140"
type input "1488"
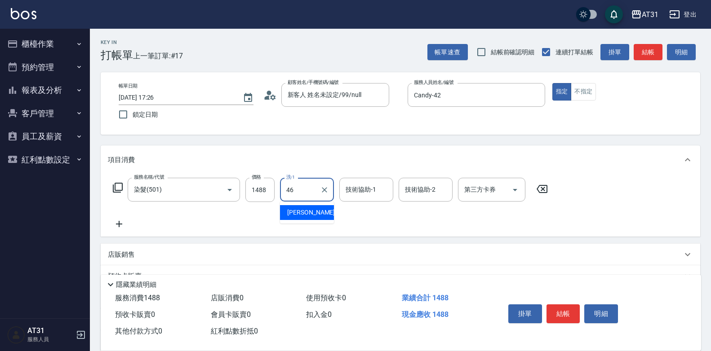
type input "[PERSON_NAME]-46"
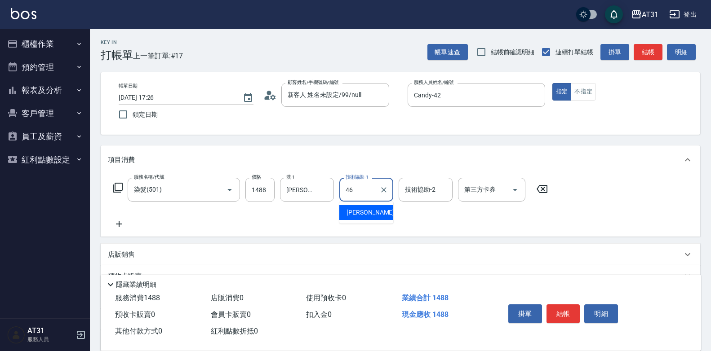
type input "[PERSON_NAME]-46"
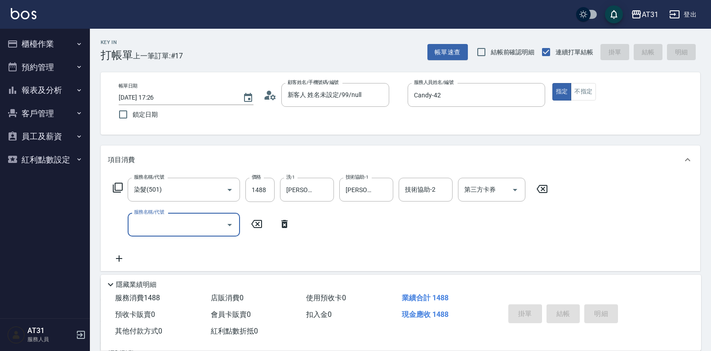
type input "[DATE] 17:28"
type input "0"
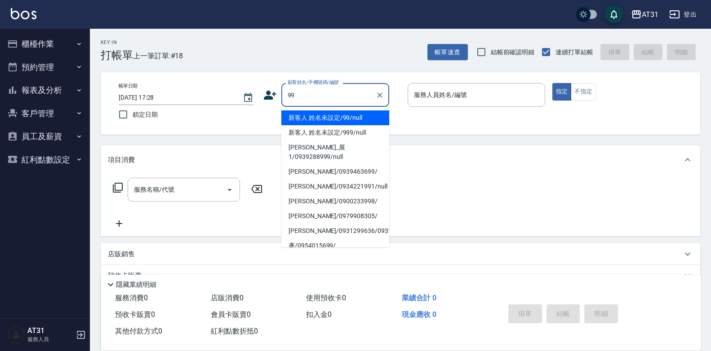
type input "新客人 姓名未設定/99/null"
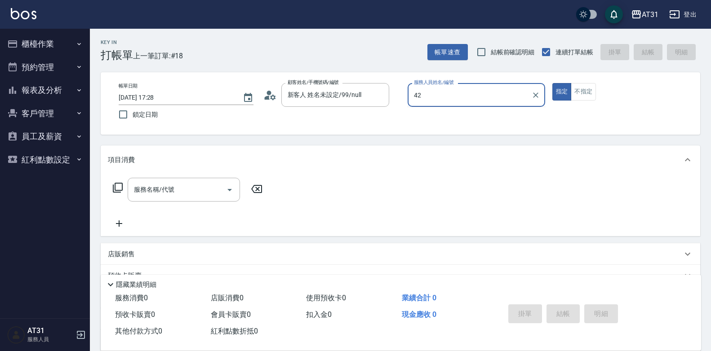
type input "Candy-42"
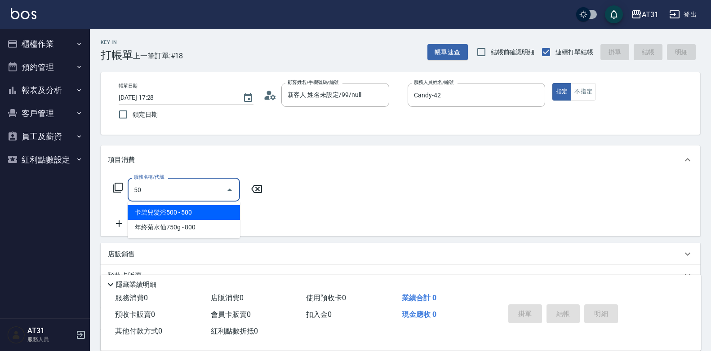
type input "501"
type input "160"
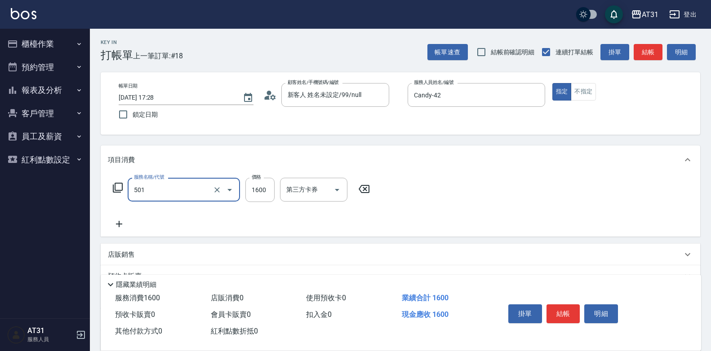
type input "染髮(501)"
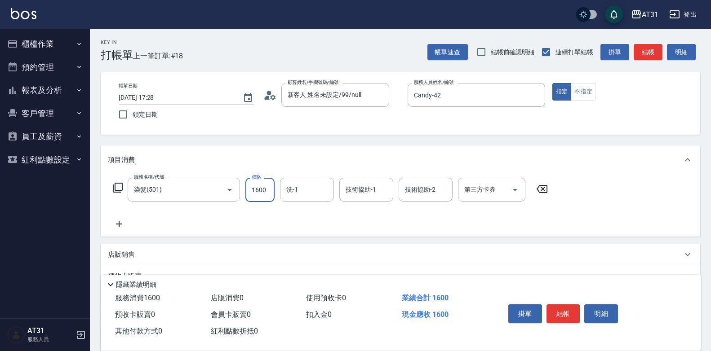
type input "0"
type input "16"
type input "10"
type input "168"
type input "160"
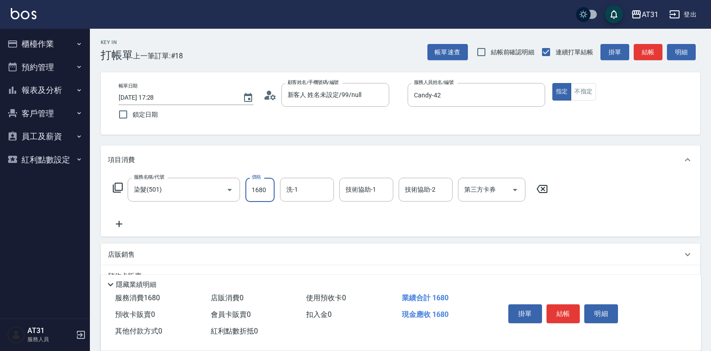
type input "1680"
type input "[PERSON_NAME]-46"
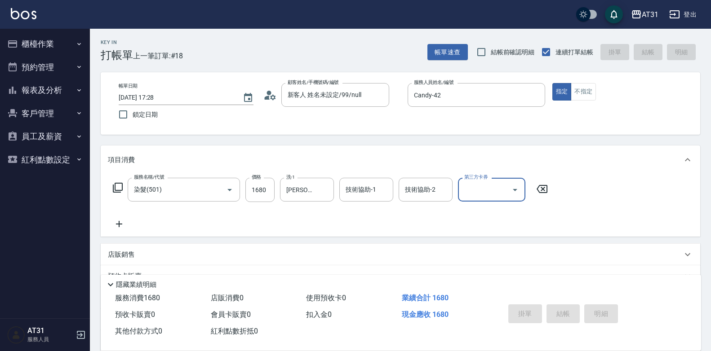
type input "[DATE] 17:30"
type input "0"
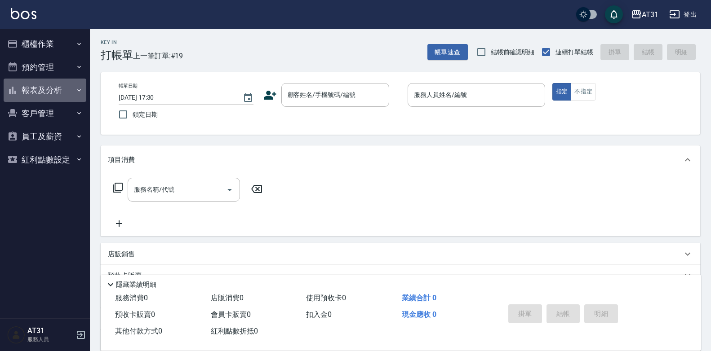
click at [29, 80] on button "報表及分析" at bounding box center [45, 90] width 83 height 23
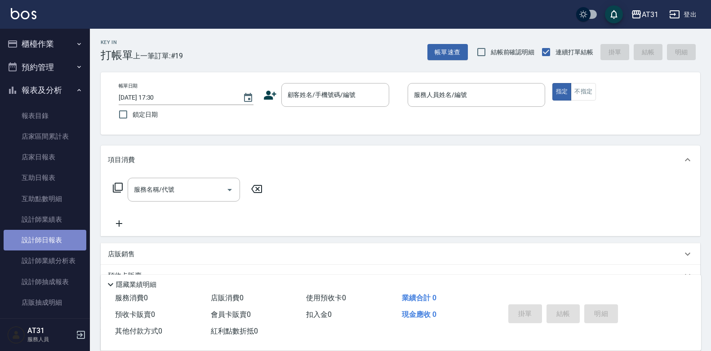
click at [44, 236] on link "設計師日報表" at bounding box center [45, 240] width 83 height 21
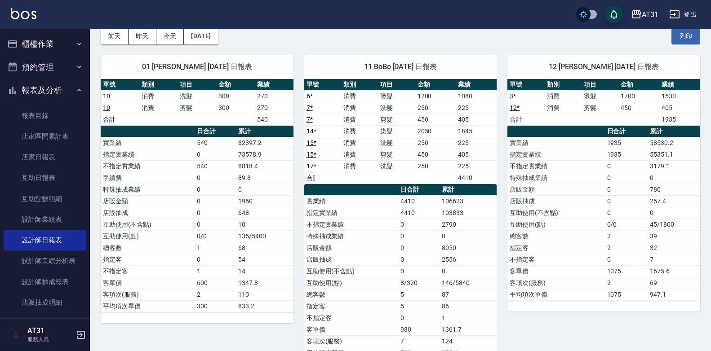
scroll to position [40, 0]
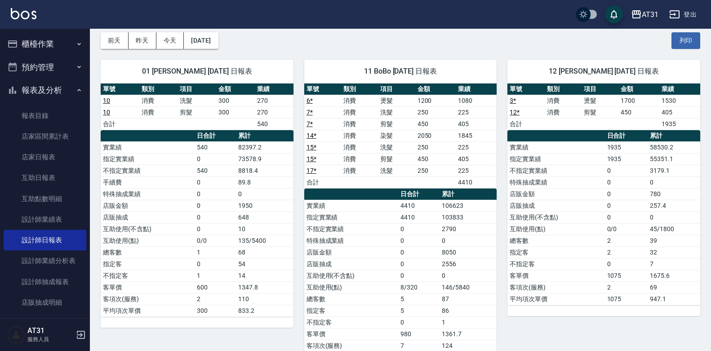
click at [38, 51] on button "櫃檯作業" at bounding box center [45, 43] width 83 height 23
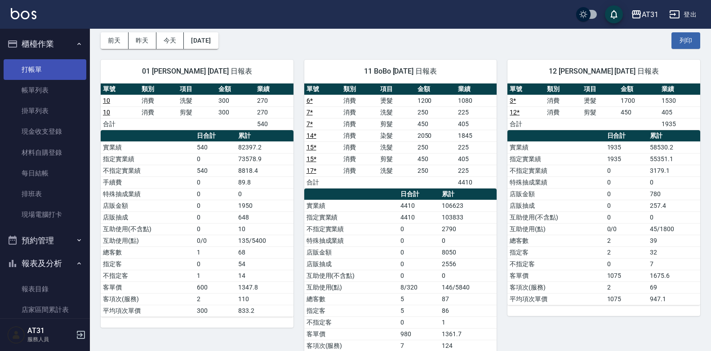
click at [49, 70] on link "打帳單" at bounding box center [45, 69] width 83 height 21
